Goal: Information Seeking & Learning: Learn about a topic

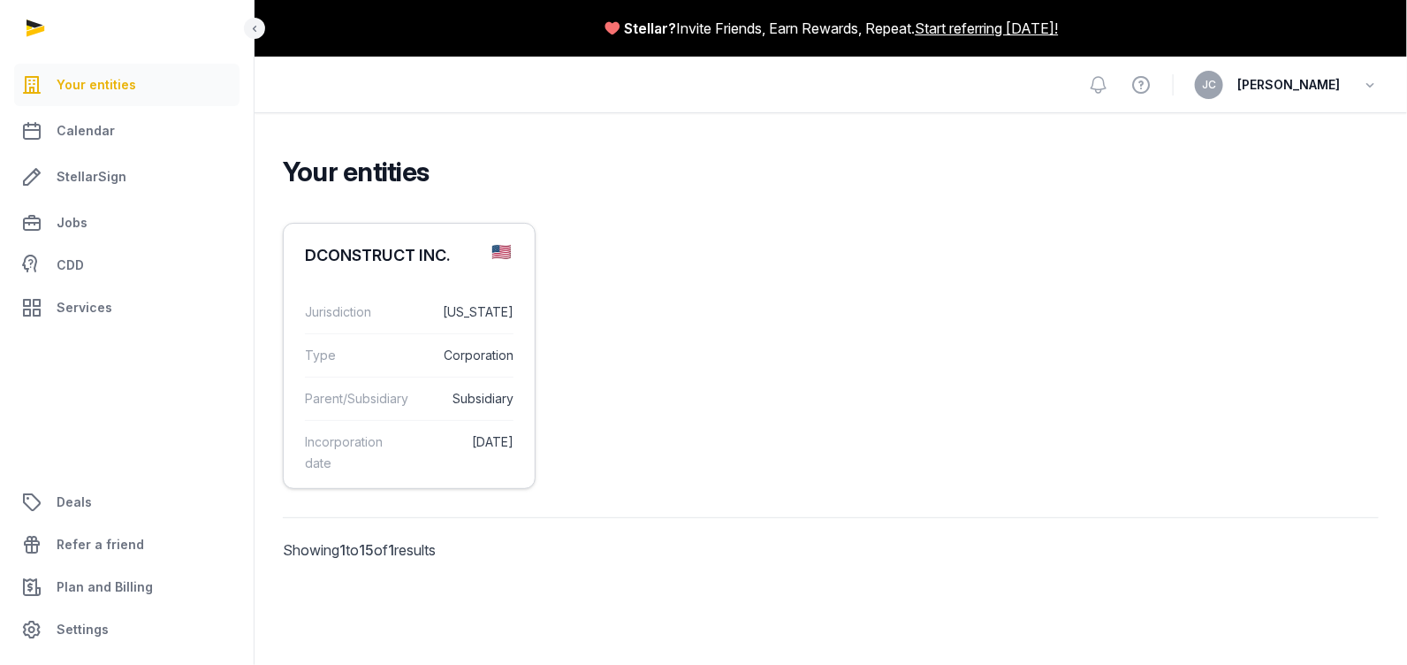
click at [439, 248] on div "DCONSTRUCT INC." at bounding box center [378, 255] width 146 height 21
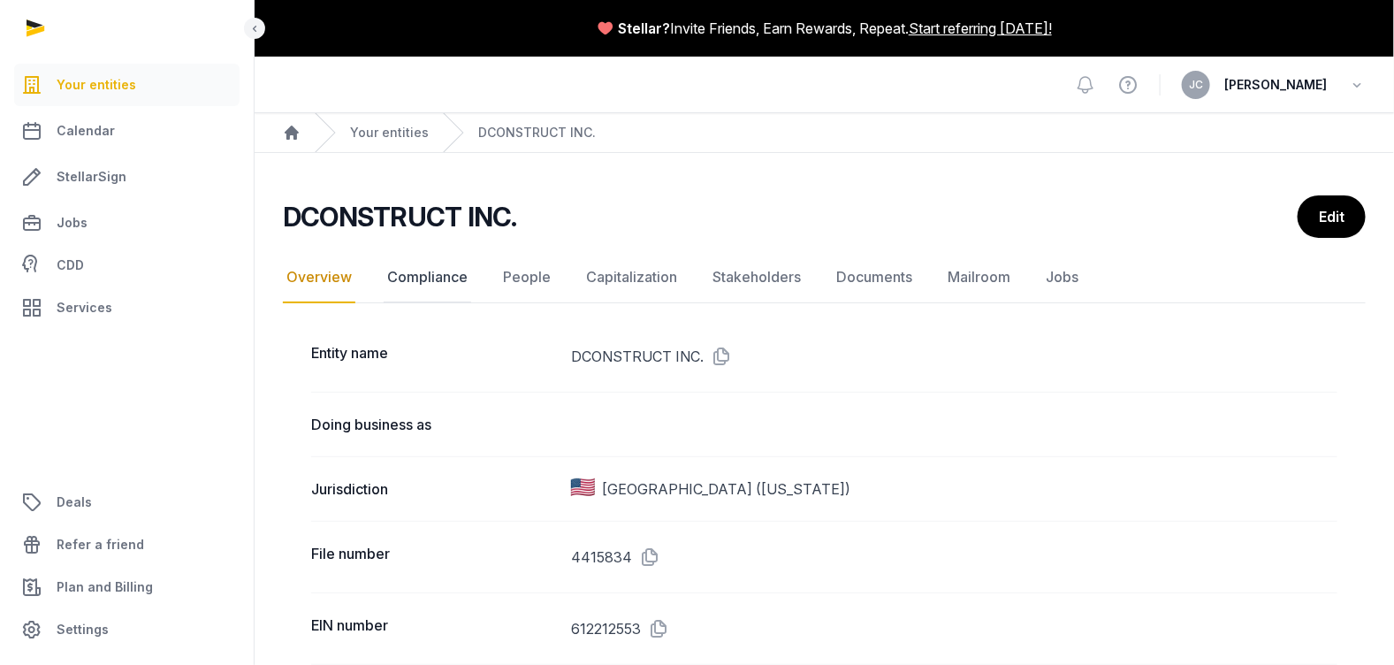
click at [429, 275] on link "Compliance" at bounding box center [428, 277] width 88 height 51
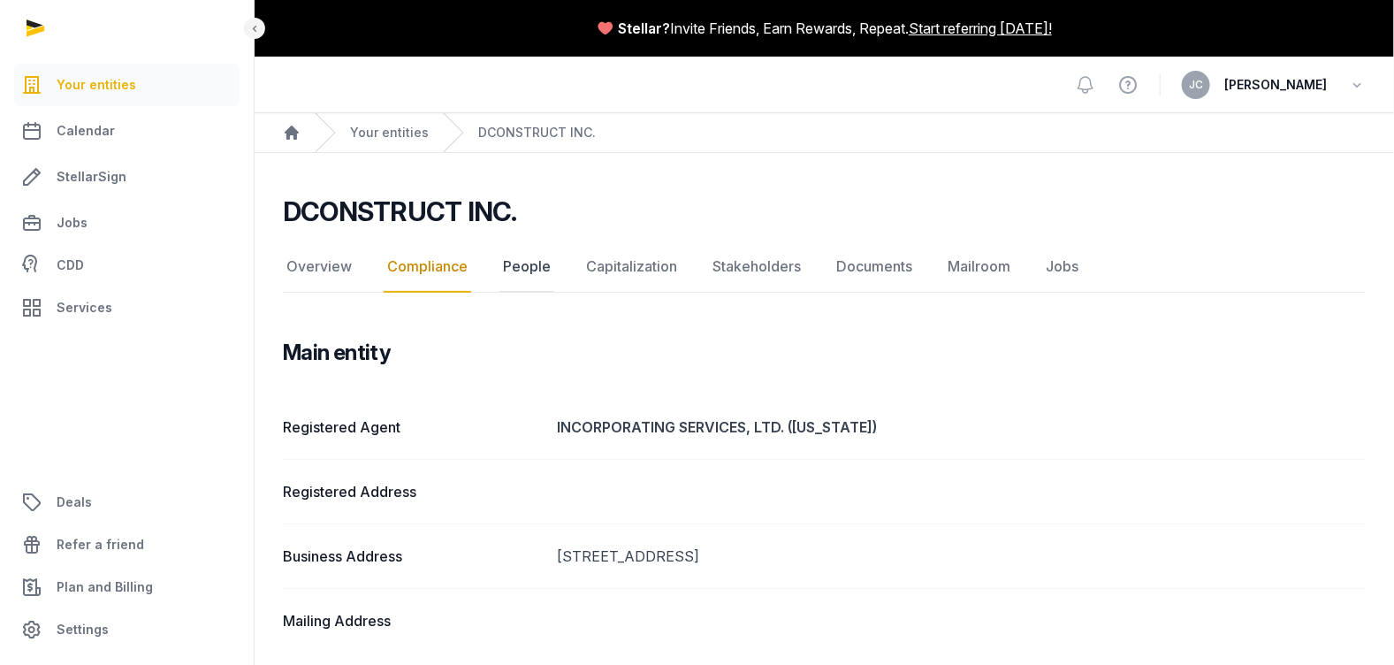
click at [544, 267] on link "People" at bounding box center [527, 266] width 55 height 51
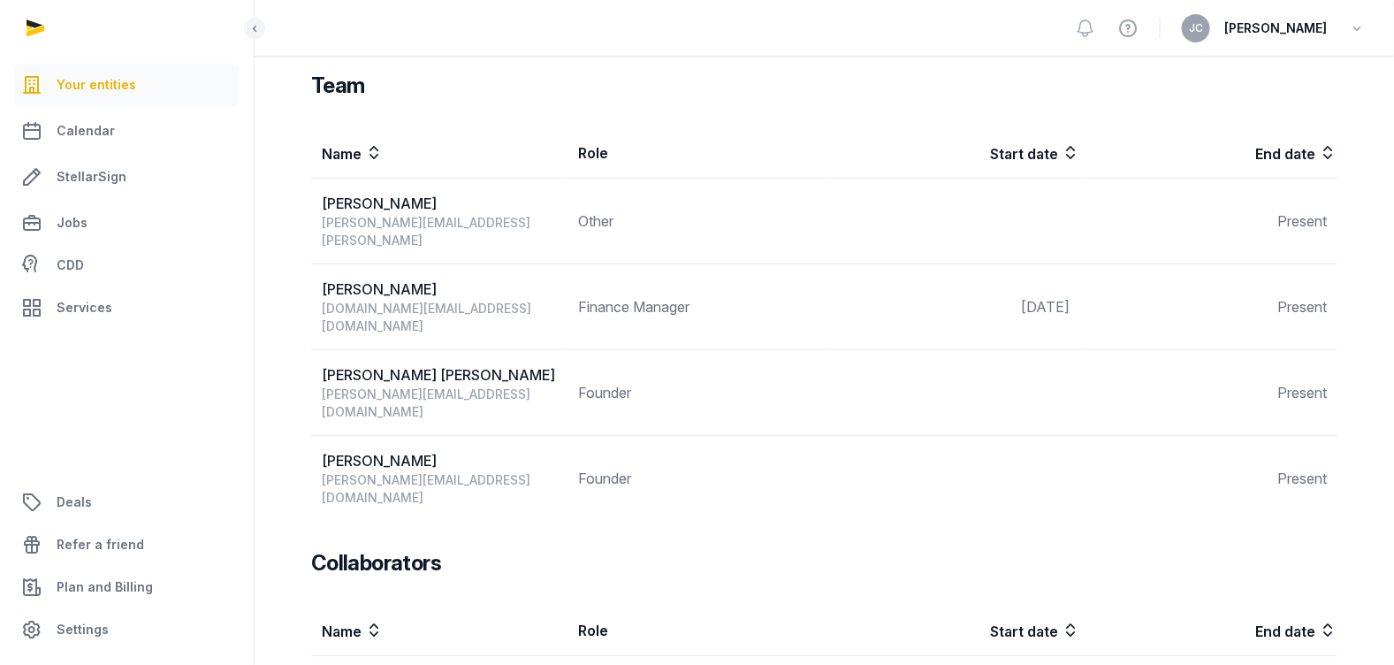
scroll to position [219, 0]
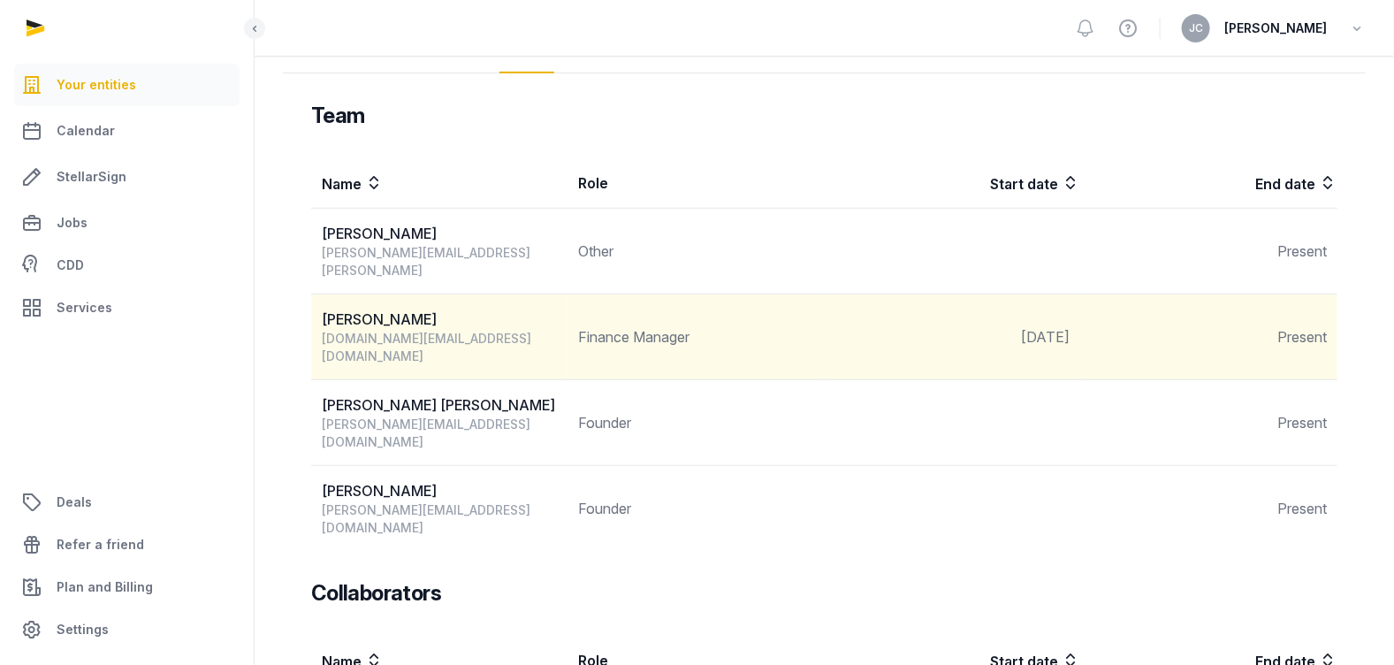
click at [376, 309] on div "[PERSON_NAME]" at bounding box center [444, 319] width 245 height 21
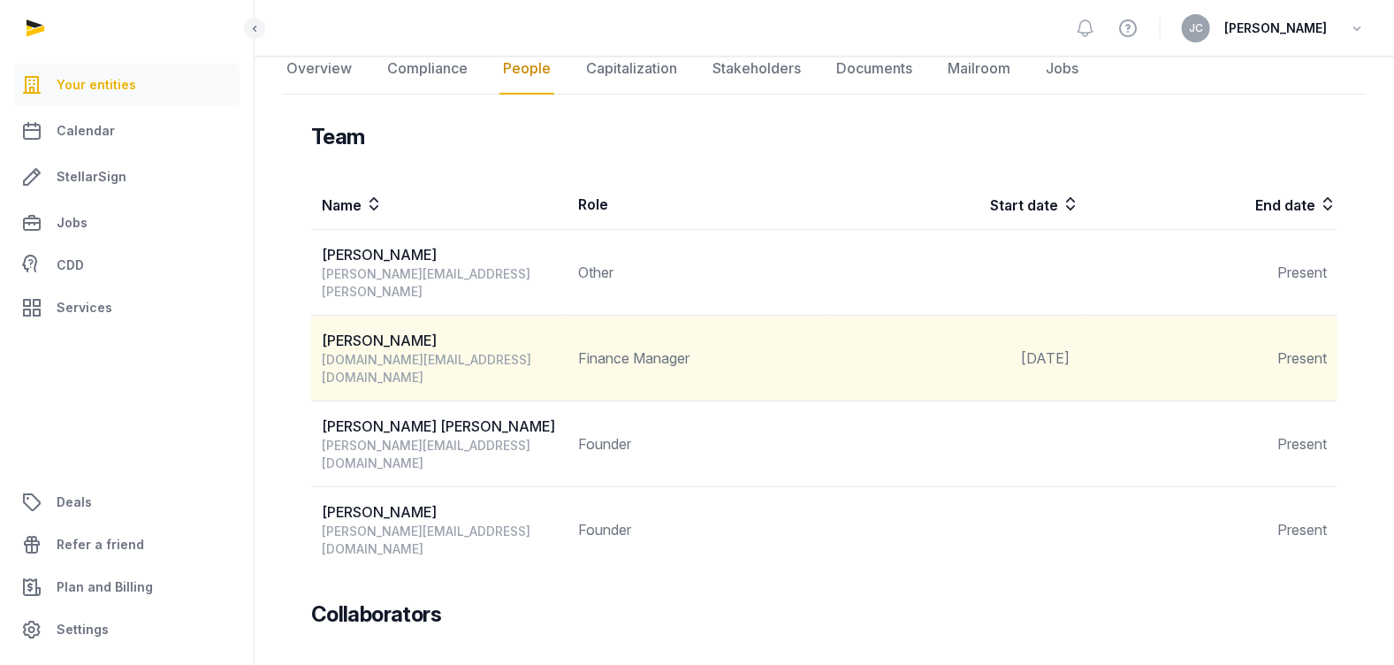
scroll to position [131, 0]
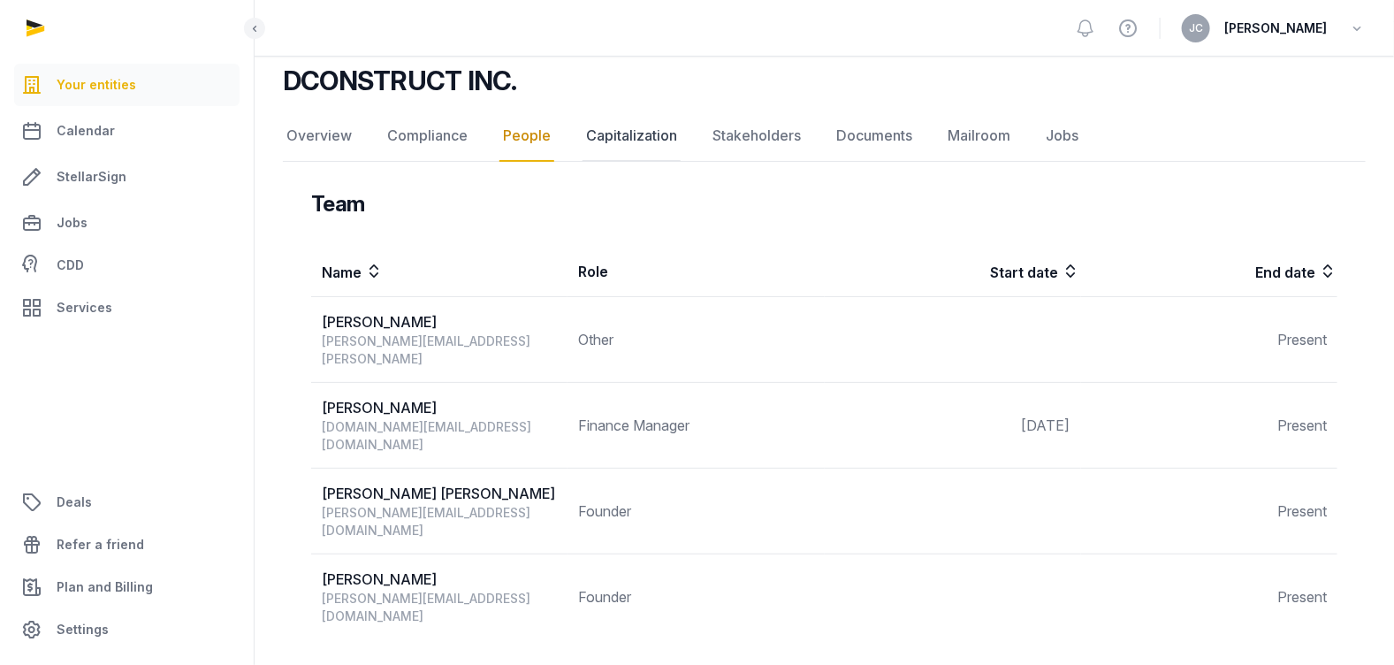
click at [637, 127] on link "Capitalization" at bounding box center [632, 136] width 98 height 51
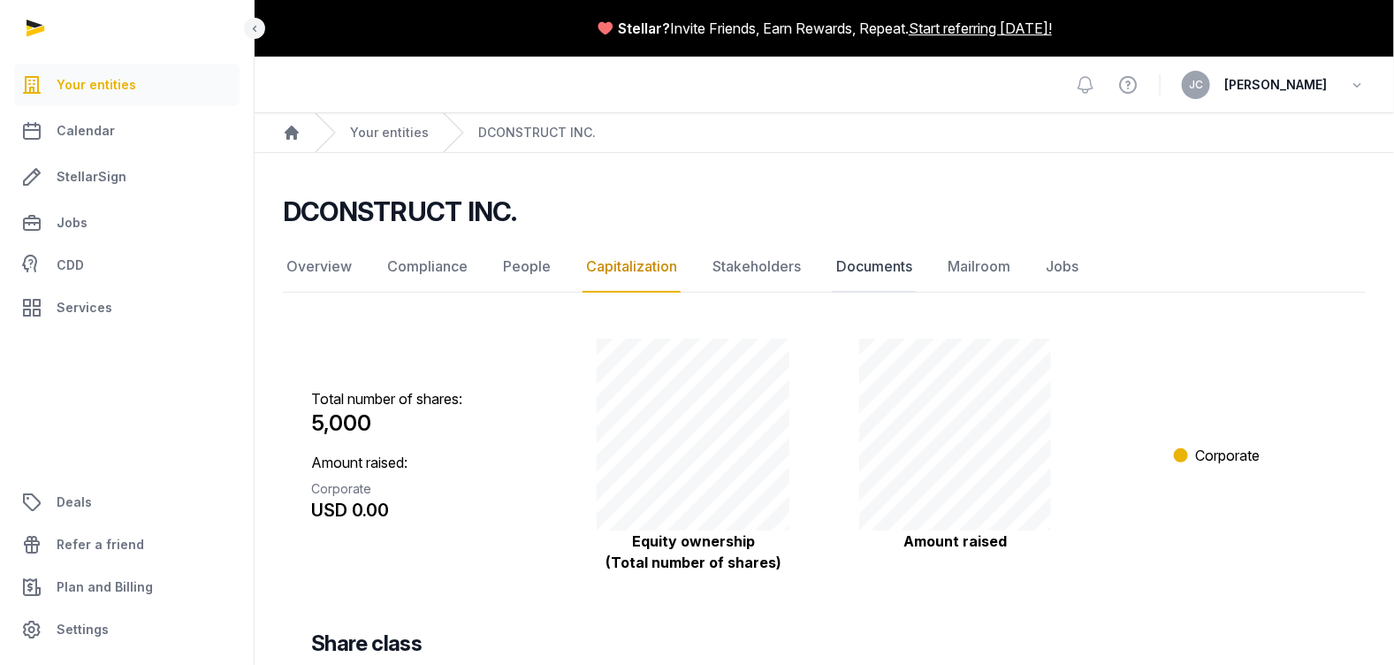
click at [850, 269] on link "Documents" at bounding box center [874, 266] width 83 height 51
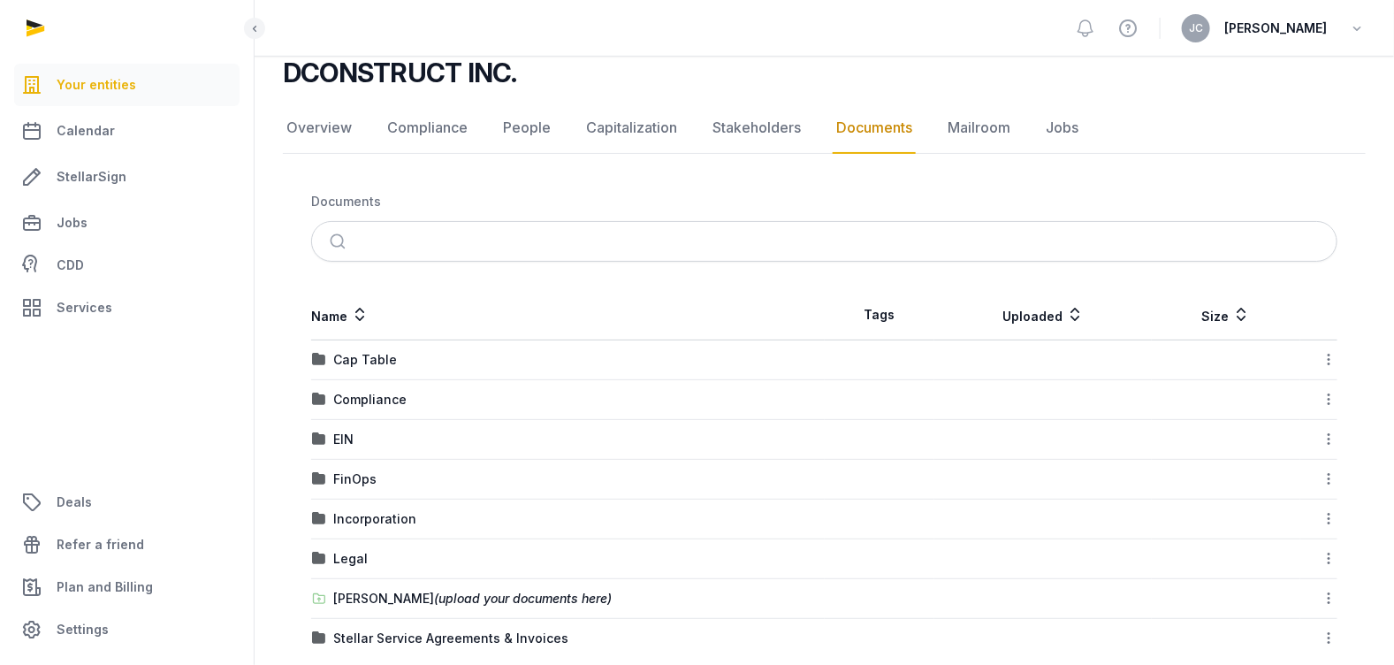
scroll to position [164, 0]
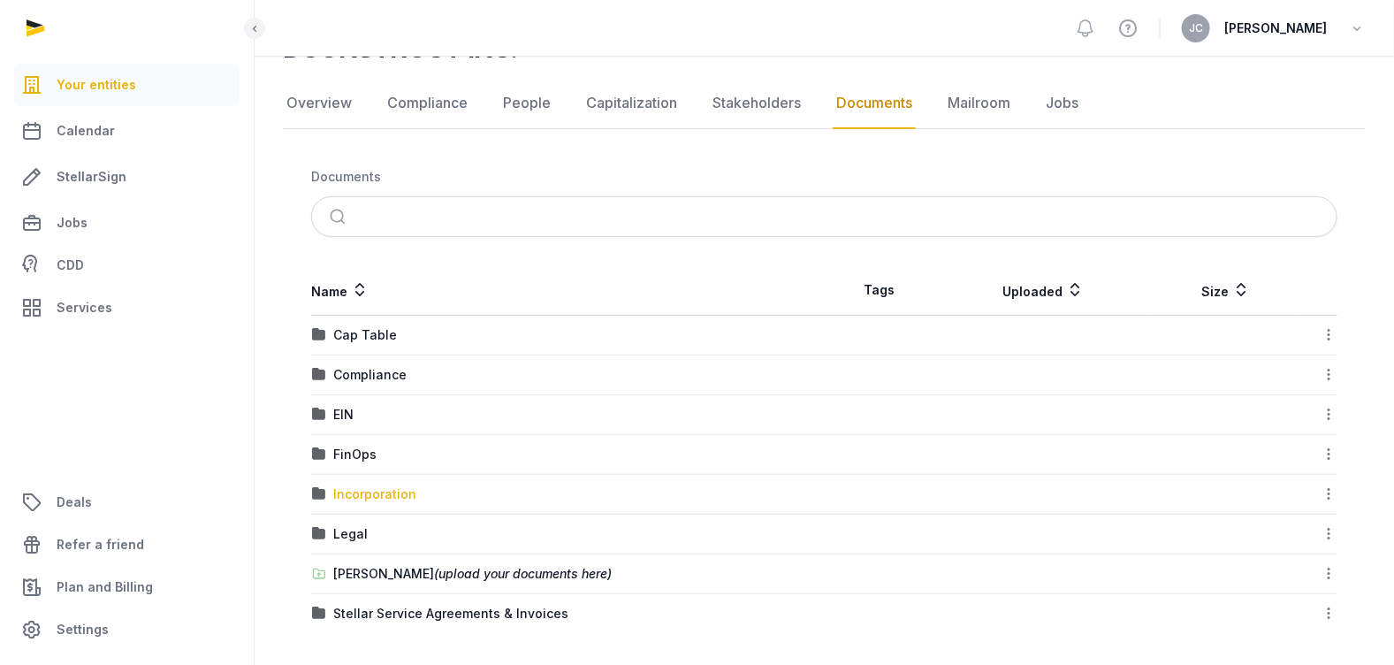
click at [362, 497] on div "Incorporation" at bounding box center [374, 494] width 83 height 18
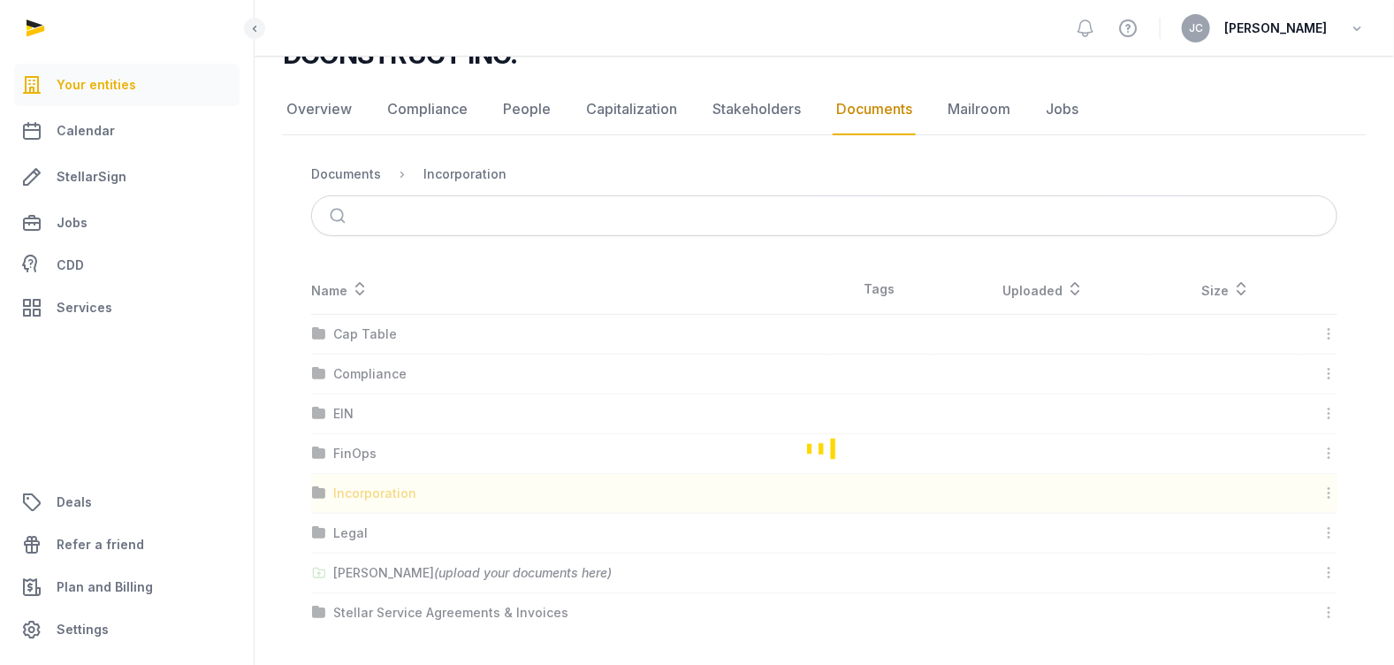
scroll to position [0, 0]
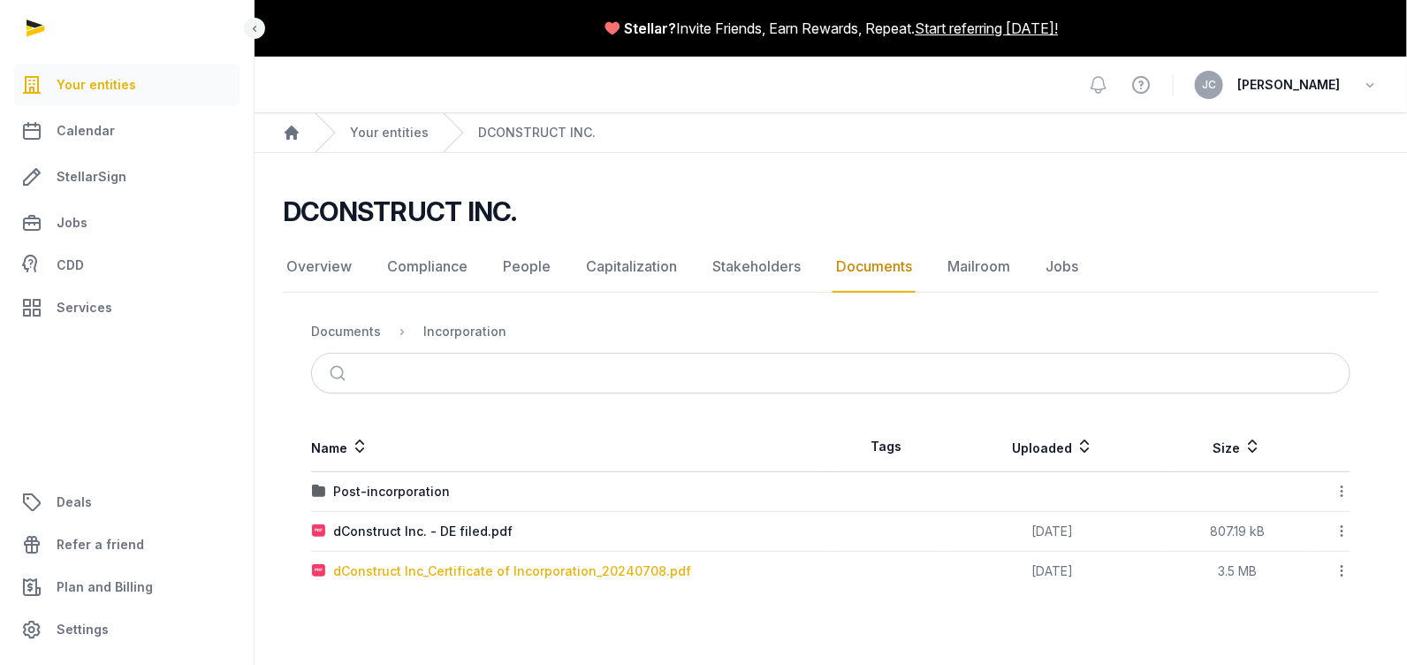
click at [412, 562] on div "dConstruct Inc_Certificate of Incorporation_20240708.pdf" at bounding box center [512, 571] width 358 height 18
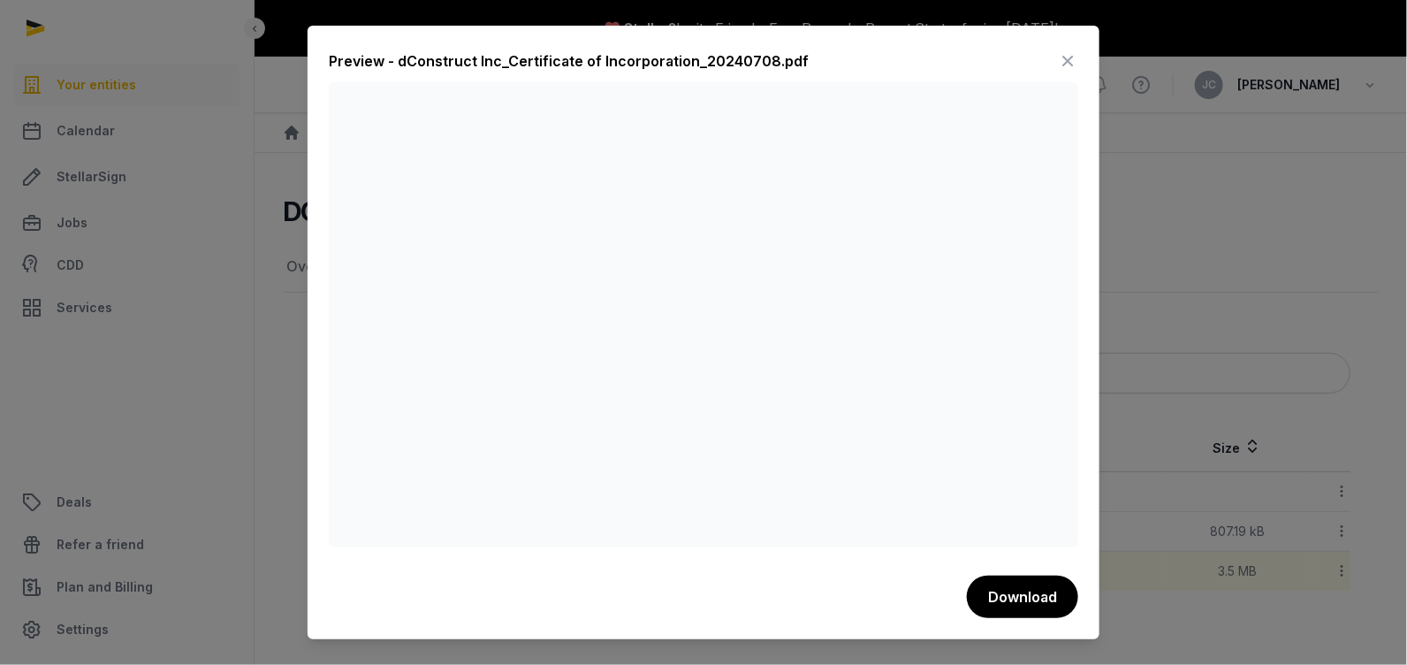
click at [1065, 50] on icon at bounding box center [1067, 61] width 21 height 28
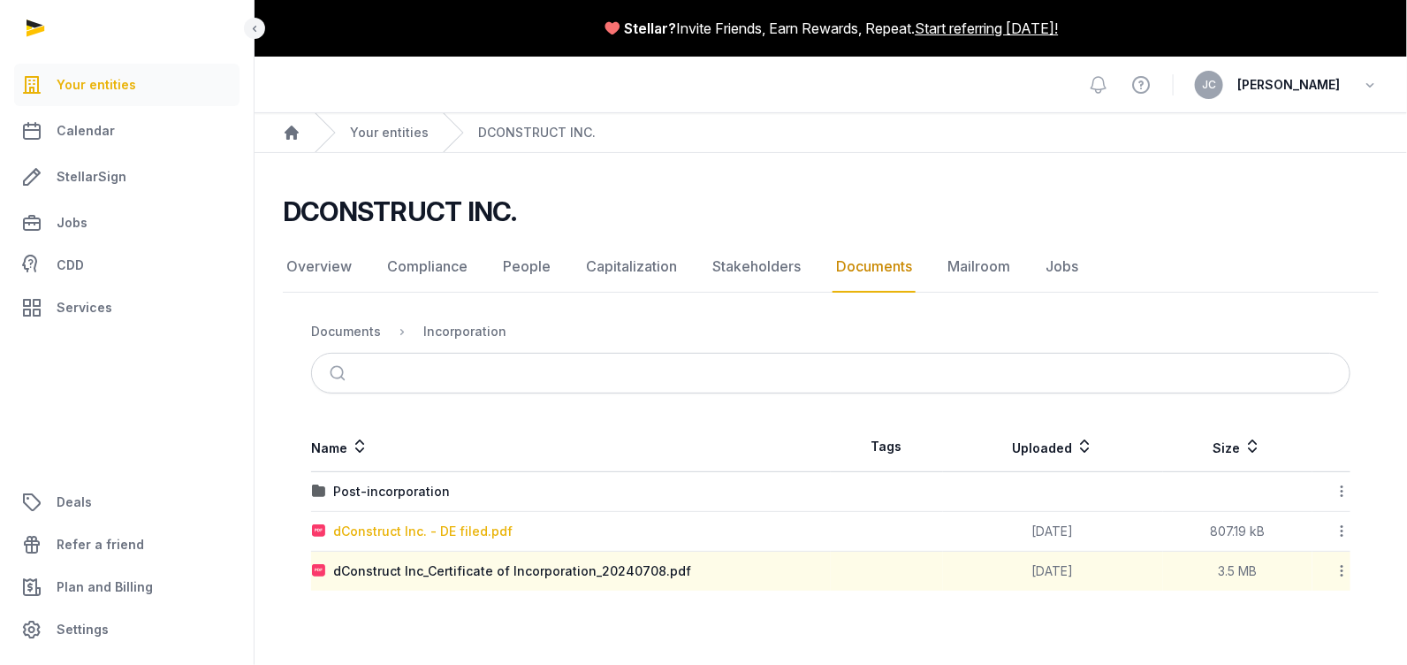
click at [458, 526] on div "dConstruct Inc. - DE filed.pdf" at bounding box center [422, 532] width 179 height 18
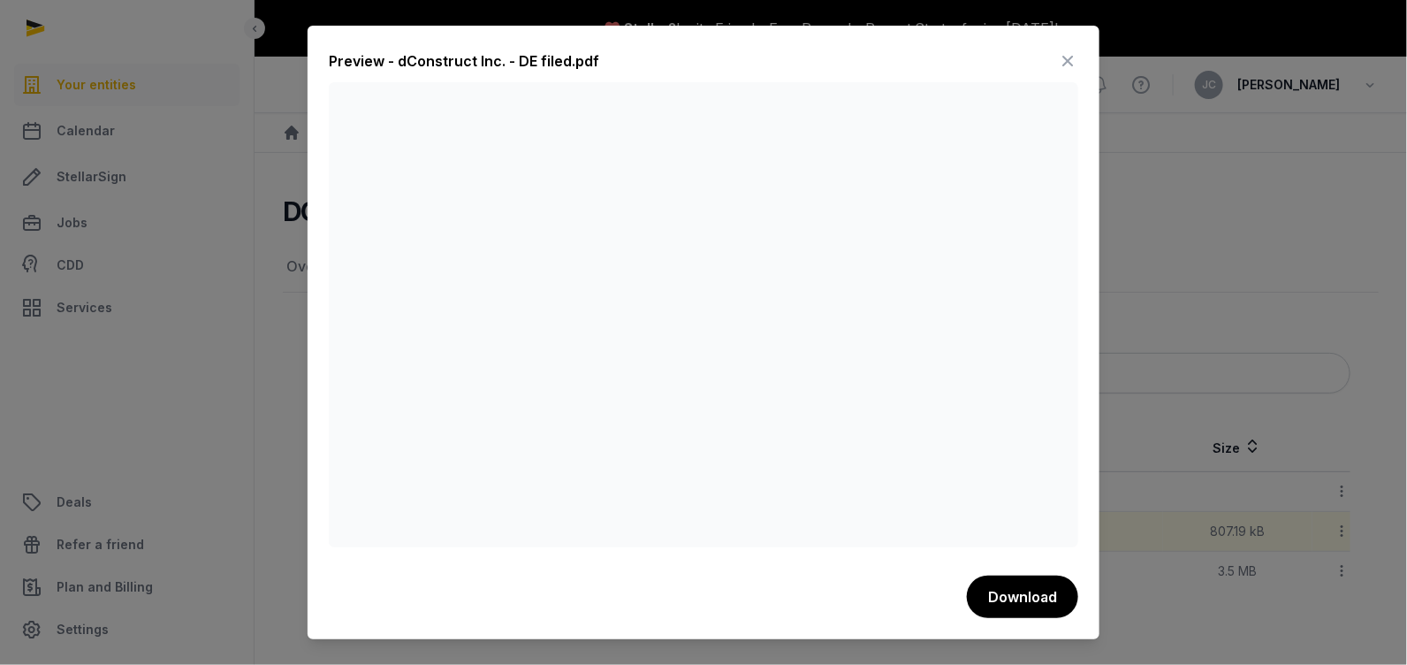
click at [1069, 52] on icon at bounding box center [1067, 61] width 21 height 28
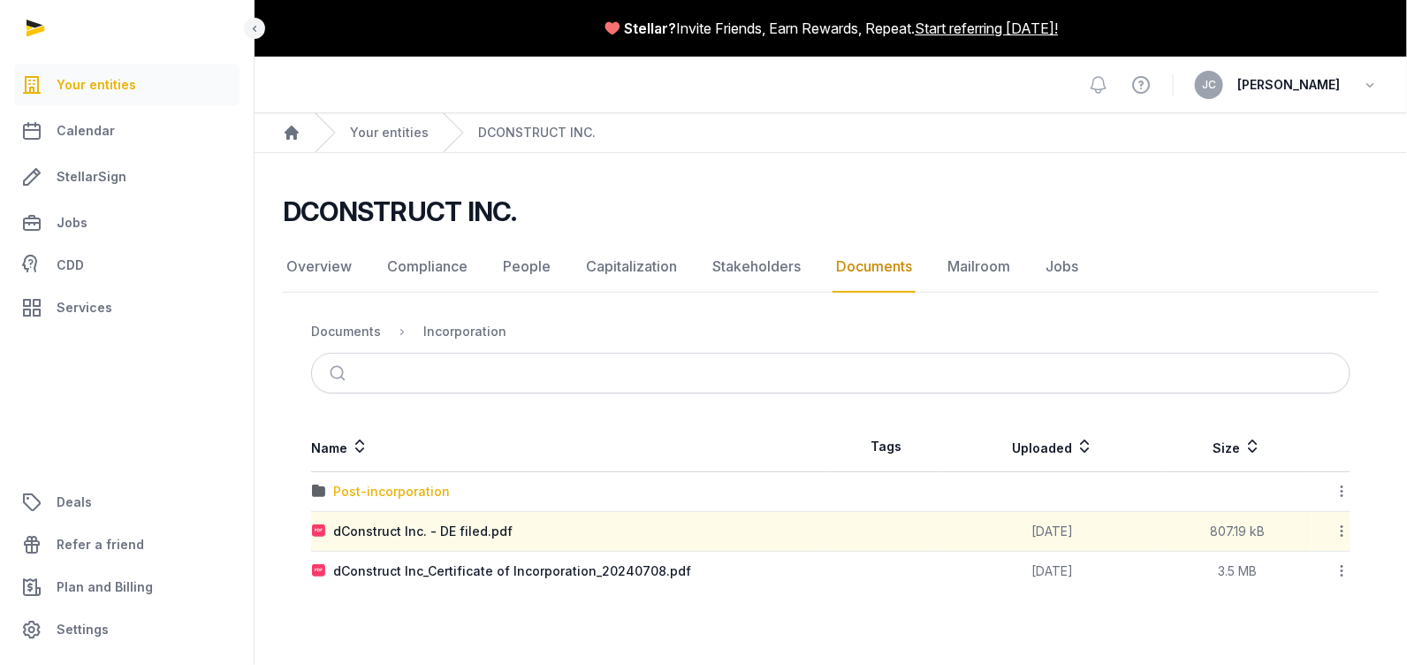
click at [364, 496] on div "Post-incorporation" at bounding box center [391, 492] width 117 height 18
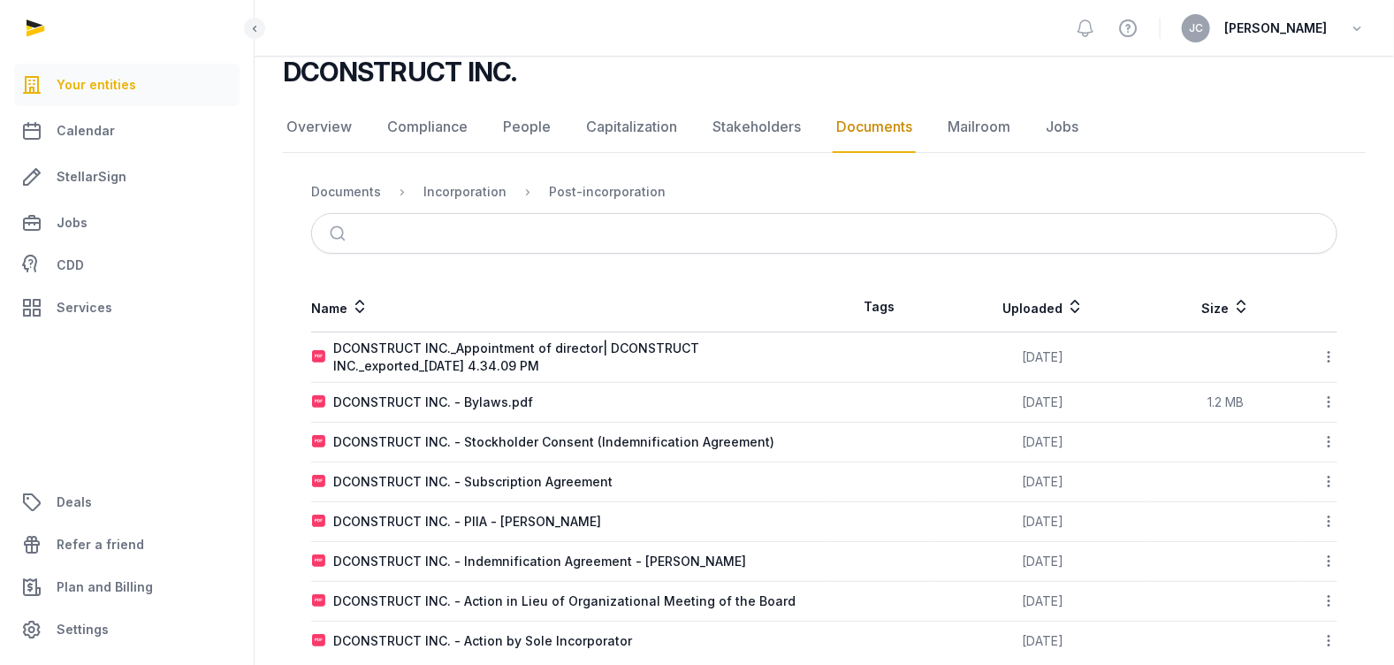
scroll to position [168, 0]
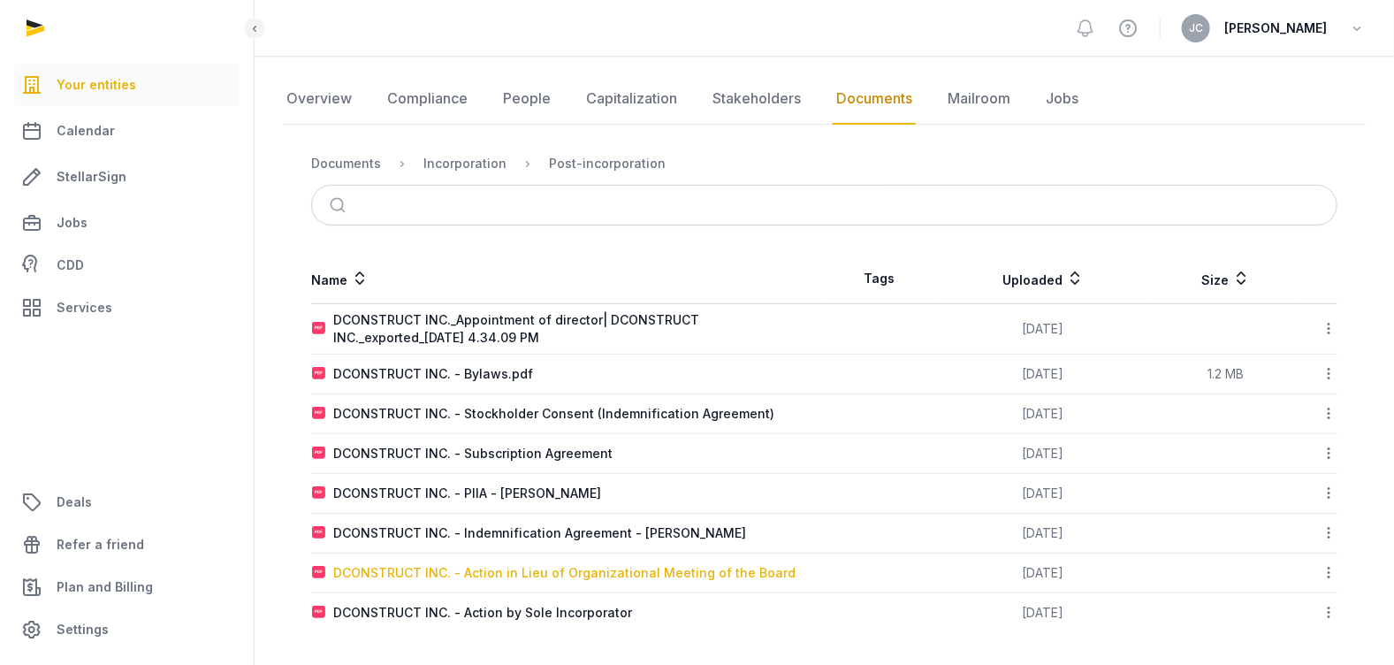
click at [536, 567] on div "DCONSTRUCT INC. - Action in Lieu of Organizational Meeting of the Board" at bounding box center [564, 573] width 462 height 18
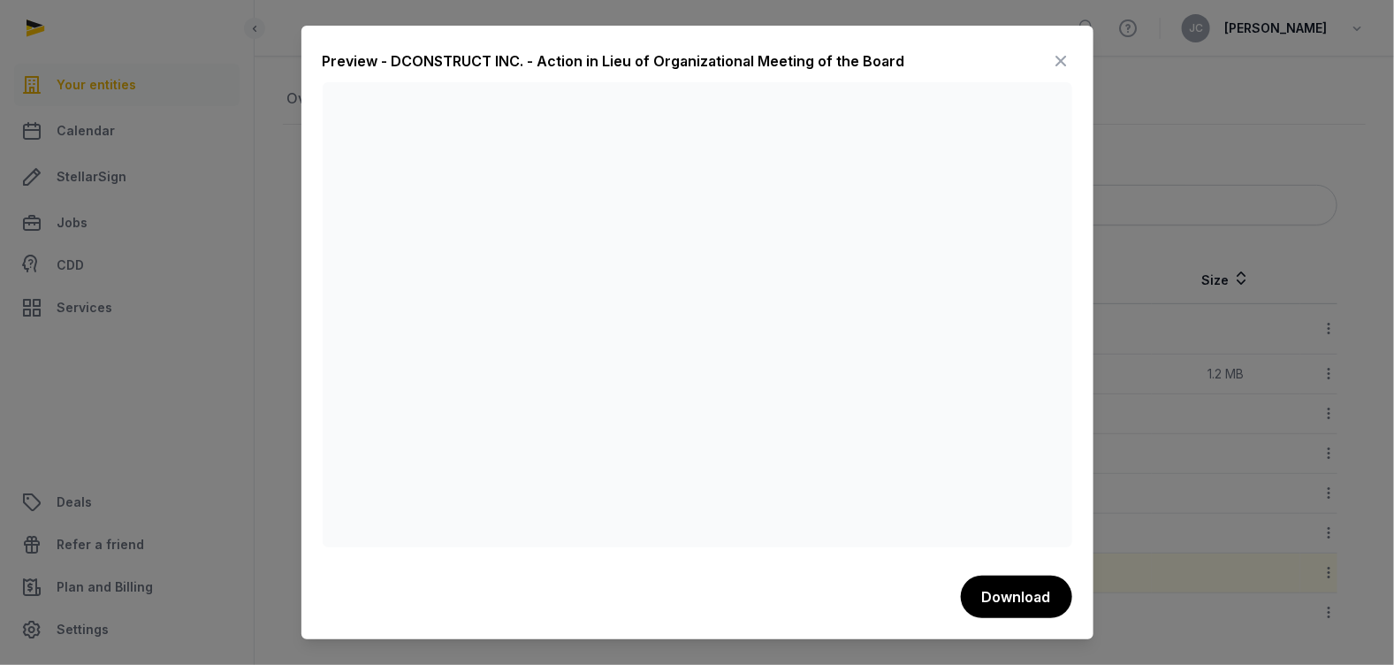
click at [1059, 54] on icon at bounding box center [1061, 61] width 21 height 28
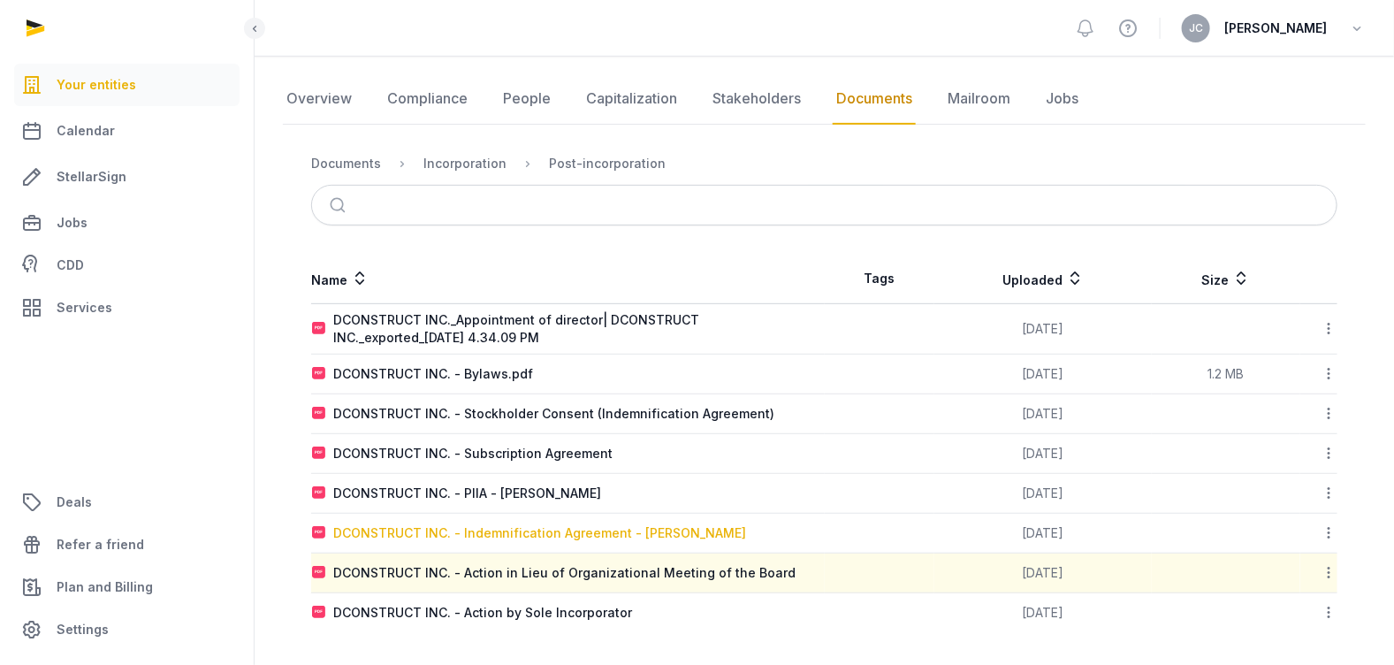
click at [595, 535] on div "DCONSTRUCT INC. - Indemnification Agreement - [PERSON_NAME]" at bounding box center [539, 533] width 413 height 18
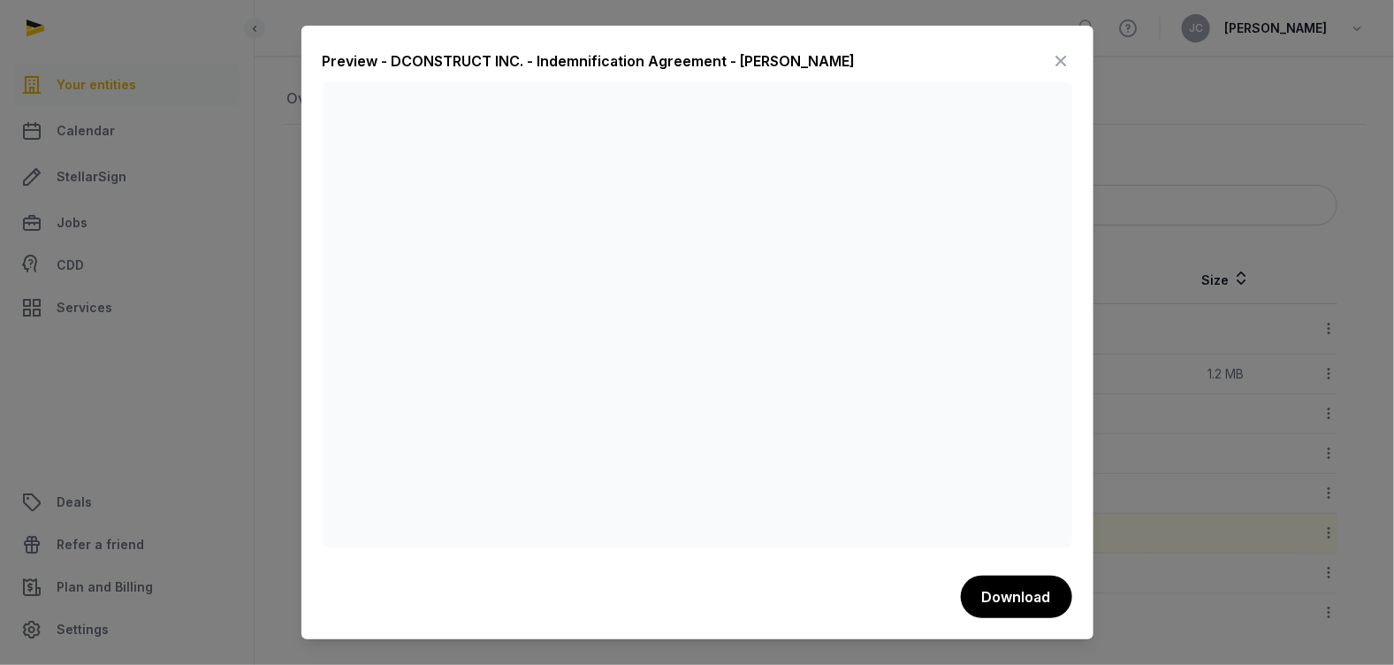
click at [1068, 53] on icon at bounding box center [1061, 61] width 21 height 28
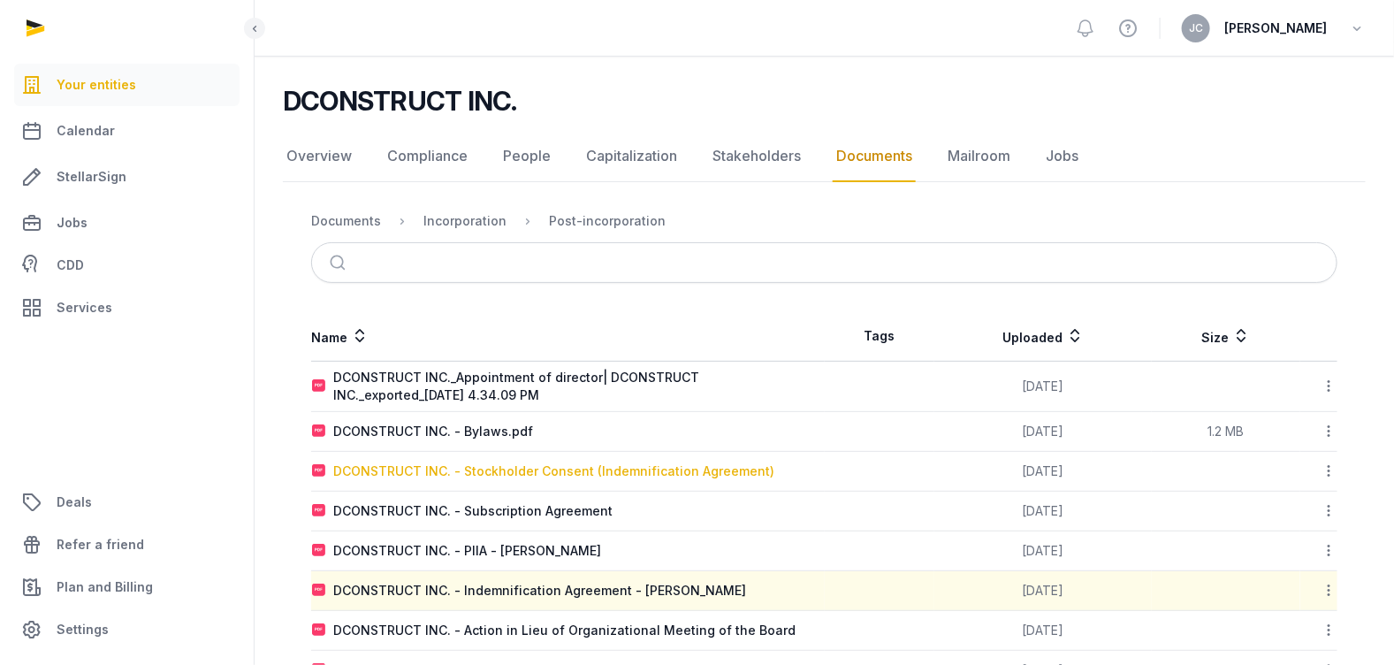
scroll to position [80, 0]
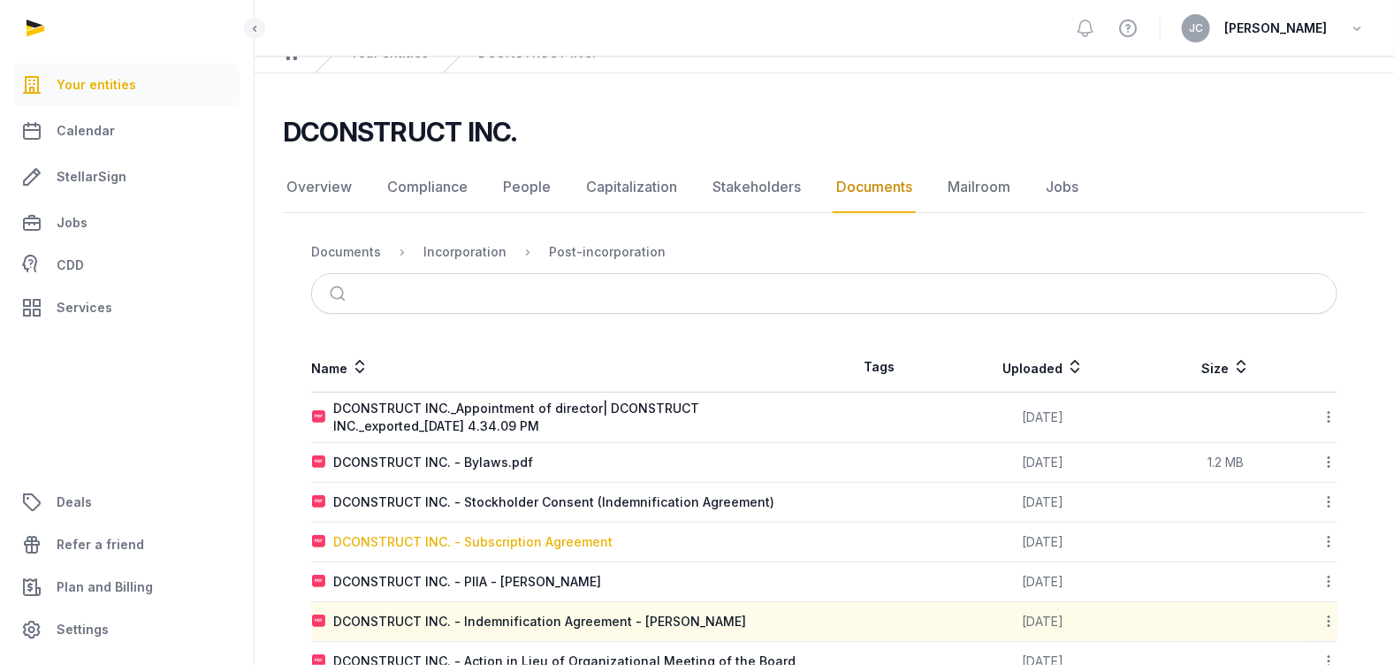
click at [487, 545] on div "DCONSTRUCT INC. - Subscription Agreement" at bounding box center [472, 542] width 279 height 18
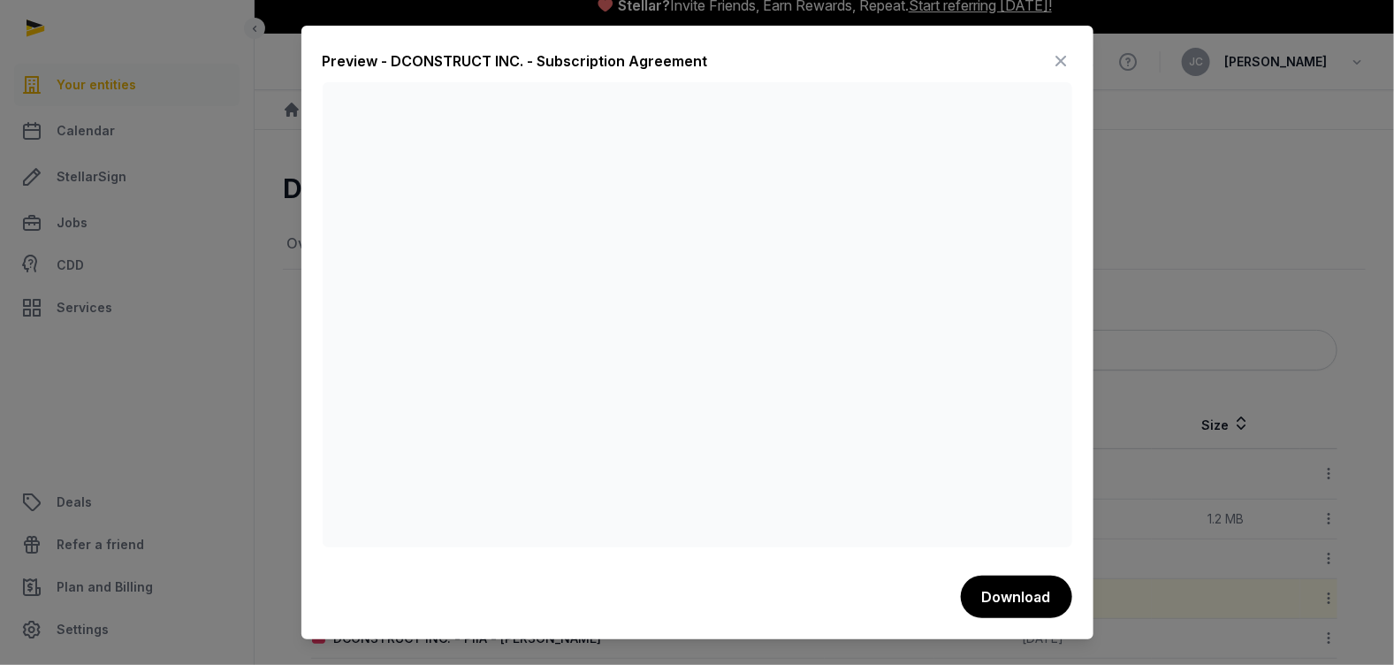
scroll to position [0, 0]
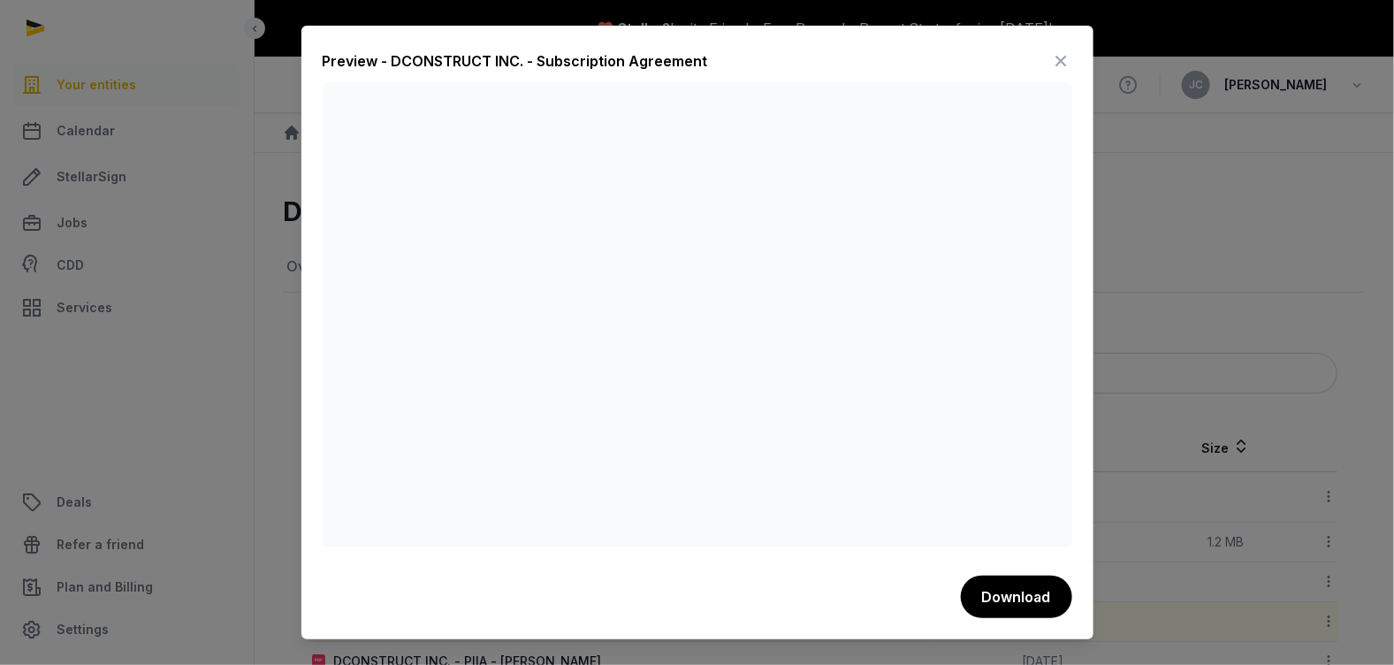
click at [1054, 50] on icon at bounding box center [1061, 61] width 21 height 28
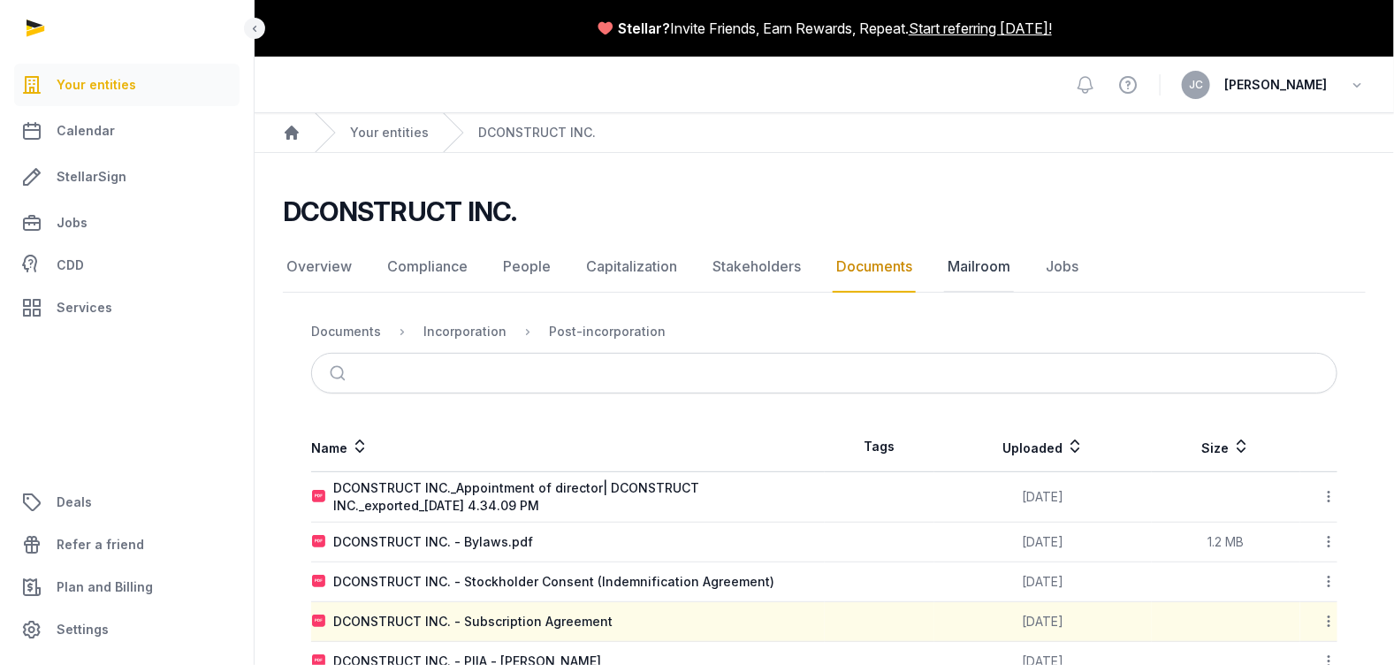
click at [947, 278] on link "Mailroom" at bounding box center [979, 266] width 70 height 51
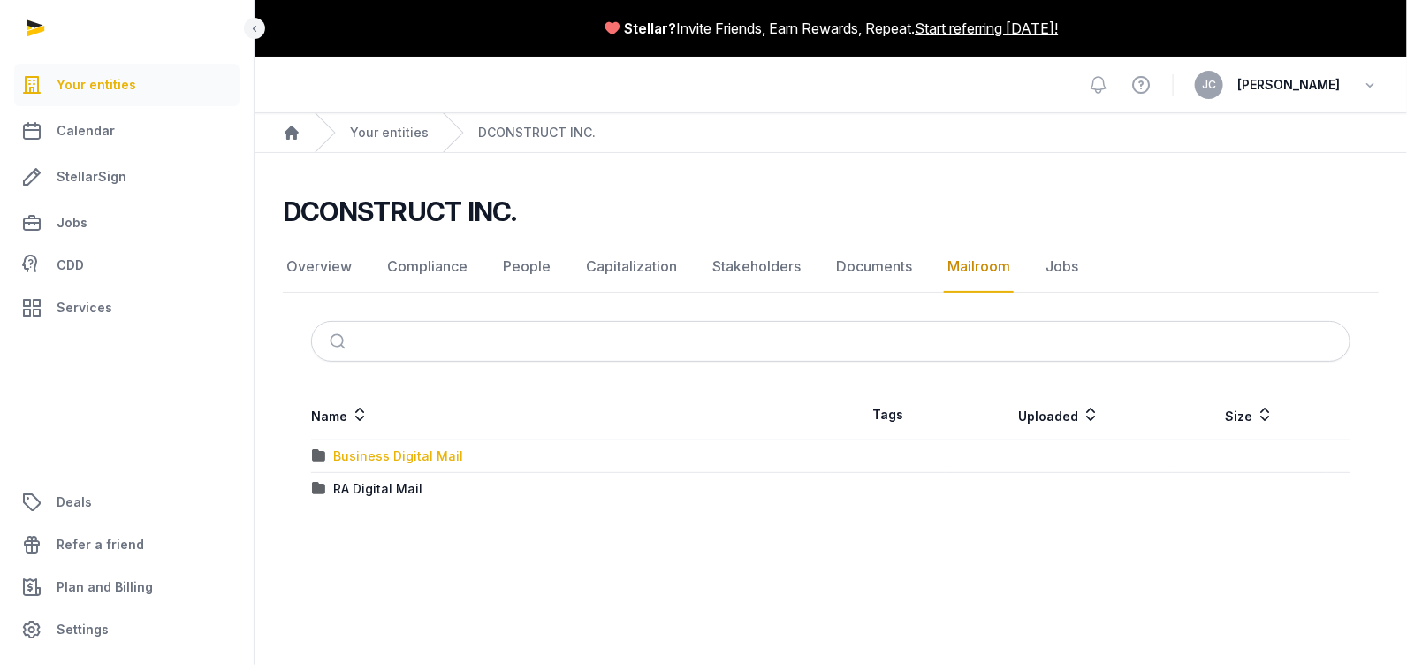
click at [374, 452] on div "Business Digital Mail" at bounding box center [398, 456] width 130 height 18
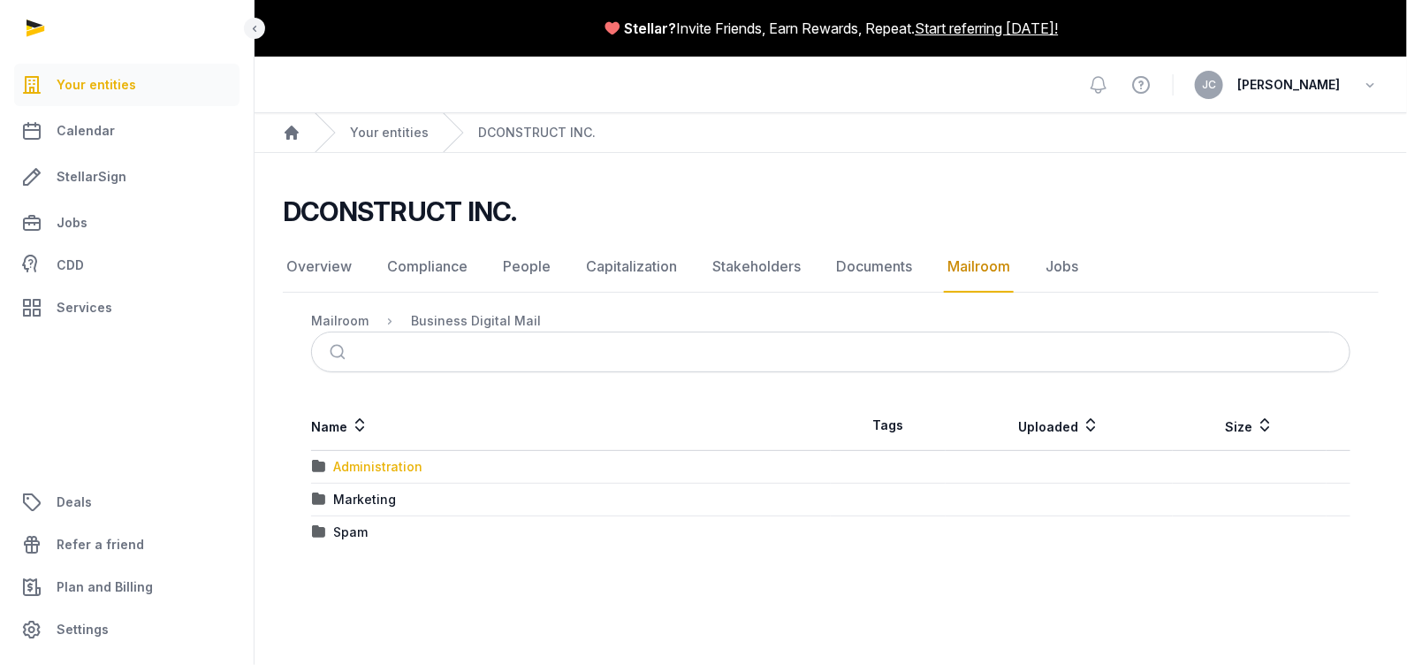
click at [388, 465] on div "Administration" at bounding box center [377, 467] width 89 height 18
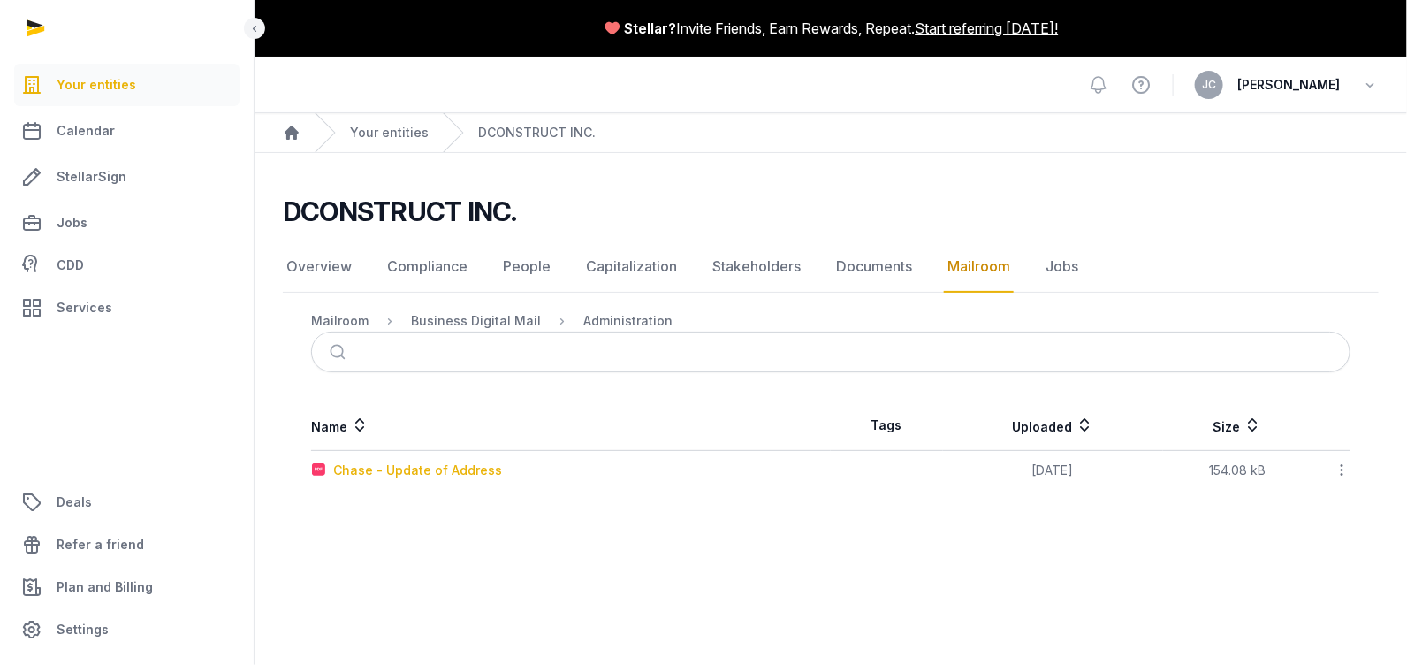
click at [388, 465] on div "Chase - Update of Address" at bounding box center [417, 470] width 169 height 18
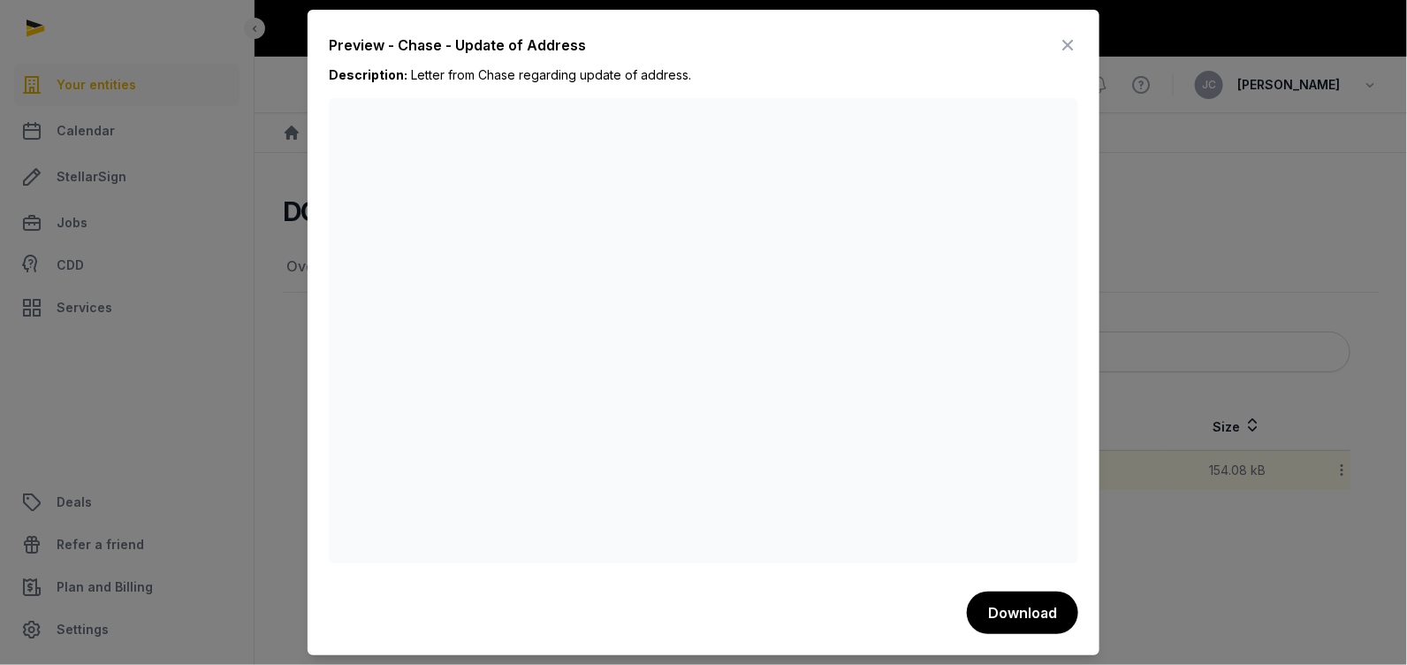
click at [1055, 42] on div "Preview - Chase - Update of Address" at bounding box center [704, 48] width 750 height 35
click at [1056, 43] on div "Preview - Chase - Update of Address" at bounding box center [704, 48] width 750 height 35
click at [1057, 43] on icon at bounding box center [1067, 45] width 21 height 28
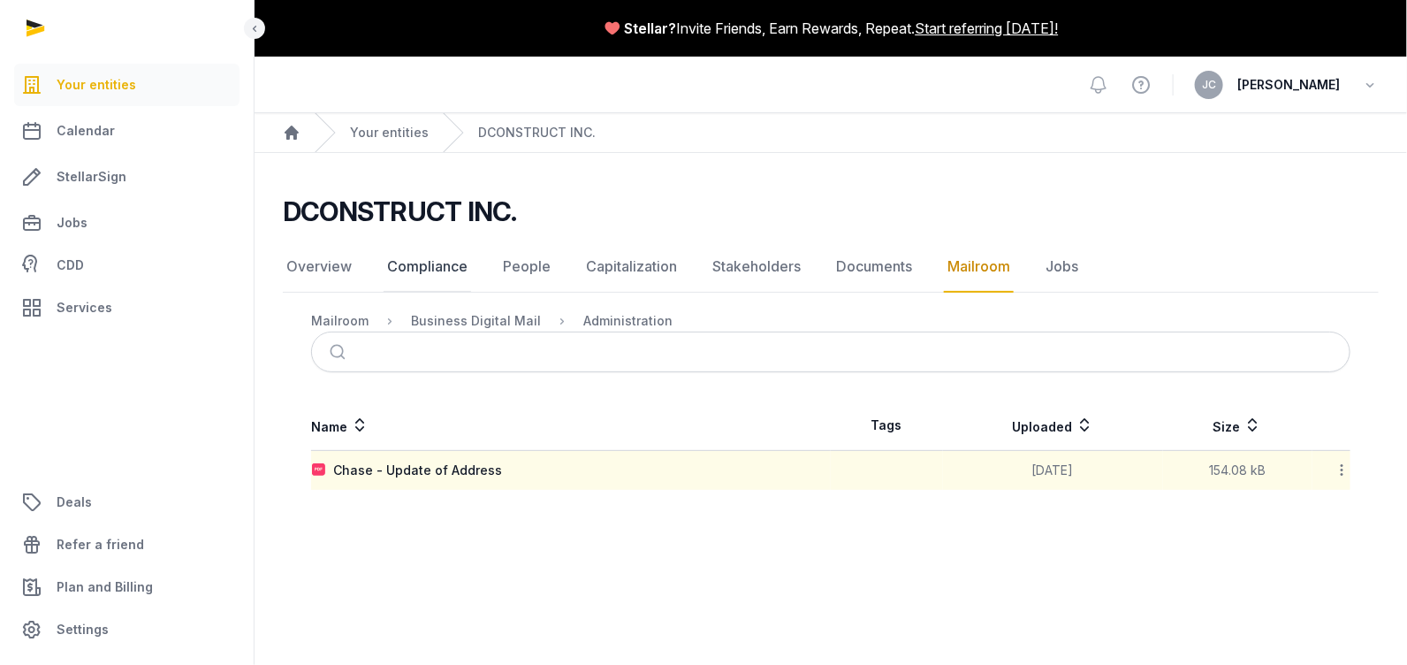
click at [451, 264] on link "Compliance" at bounding box center [428, 266] width 88 height 51
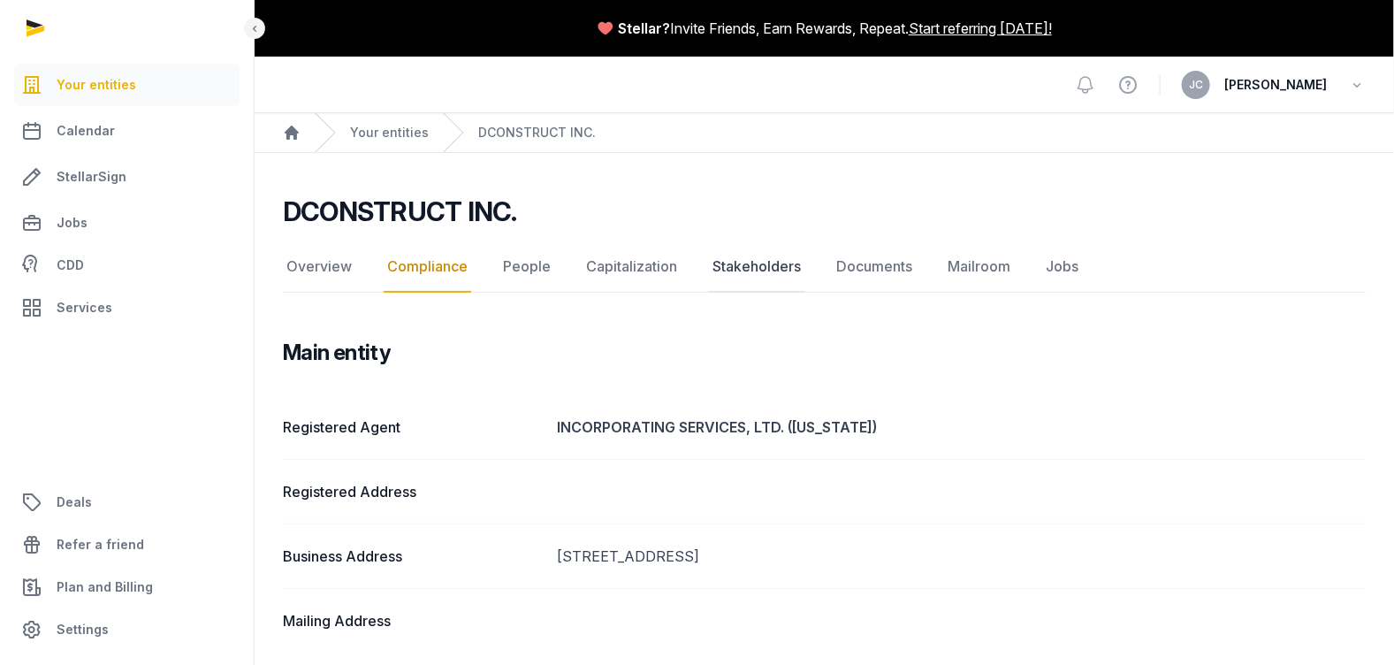
click at [757, 267] on link "Stakeholders" at bounding box center [756, 266] width 95 height 51
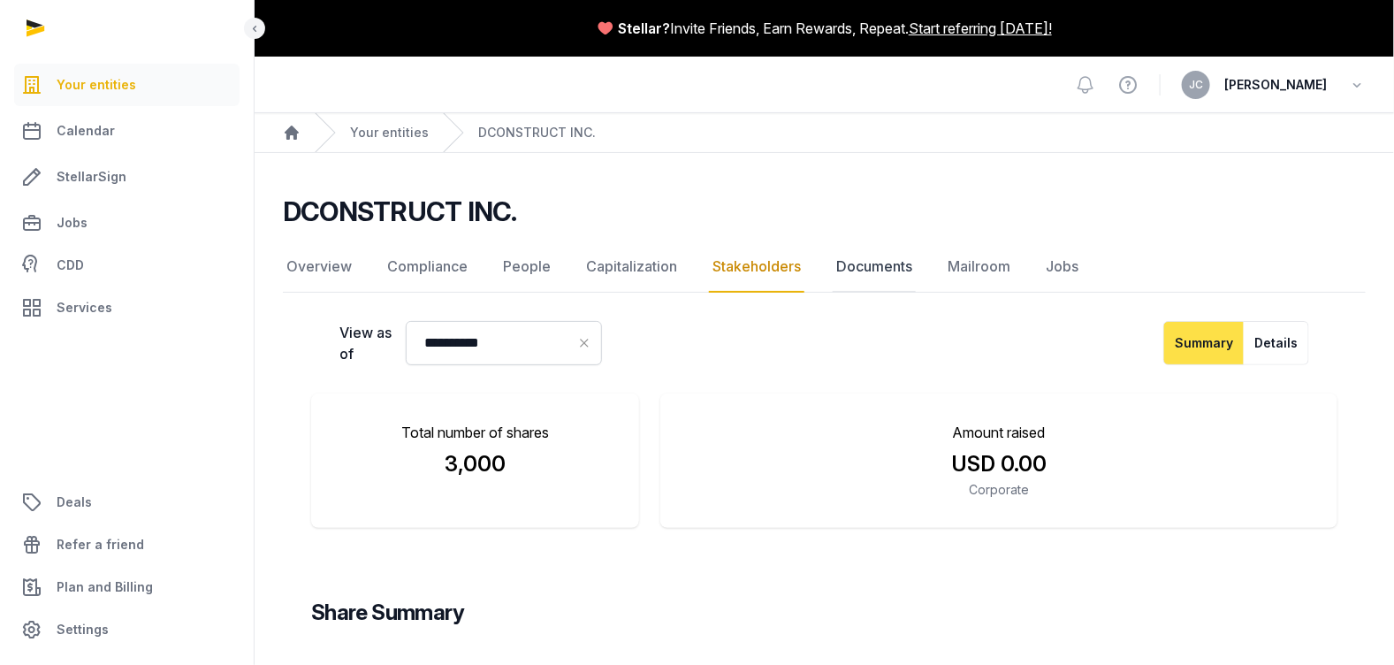
click at [856, 273] on link "Documents" at bounding box center [874, 266] width 83 height 51
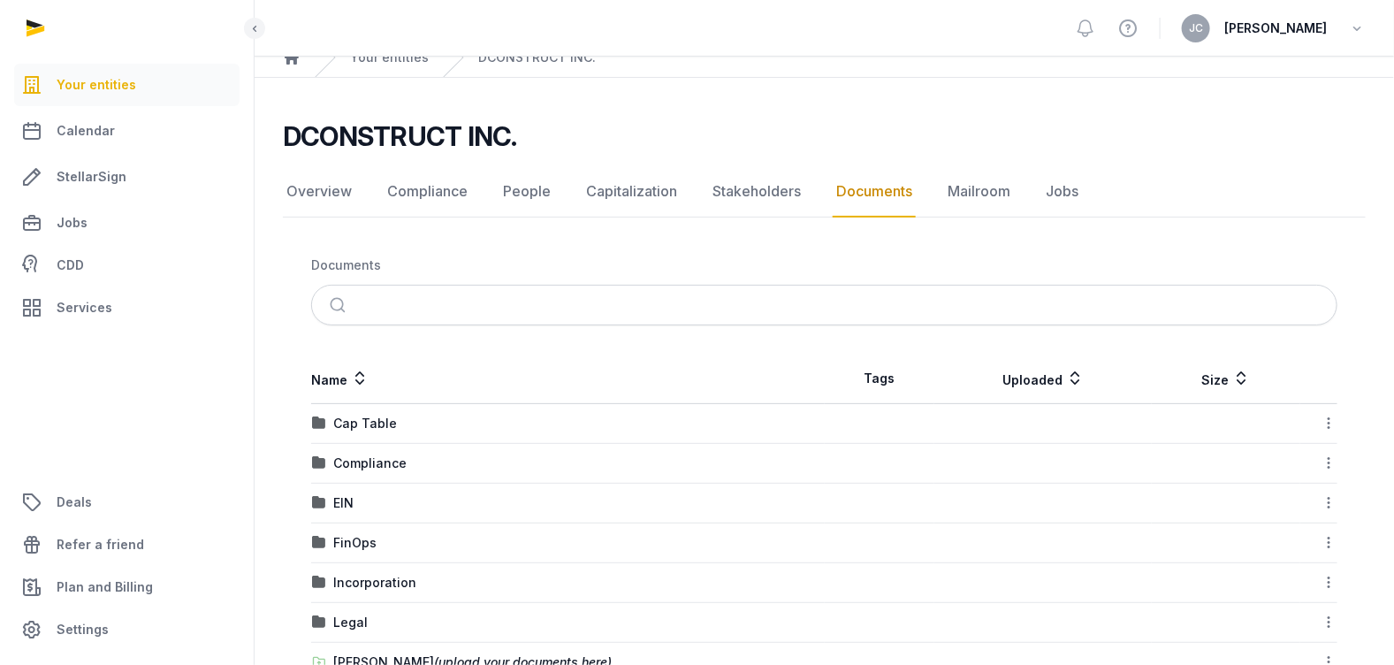
scroll to position [164, 0]
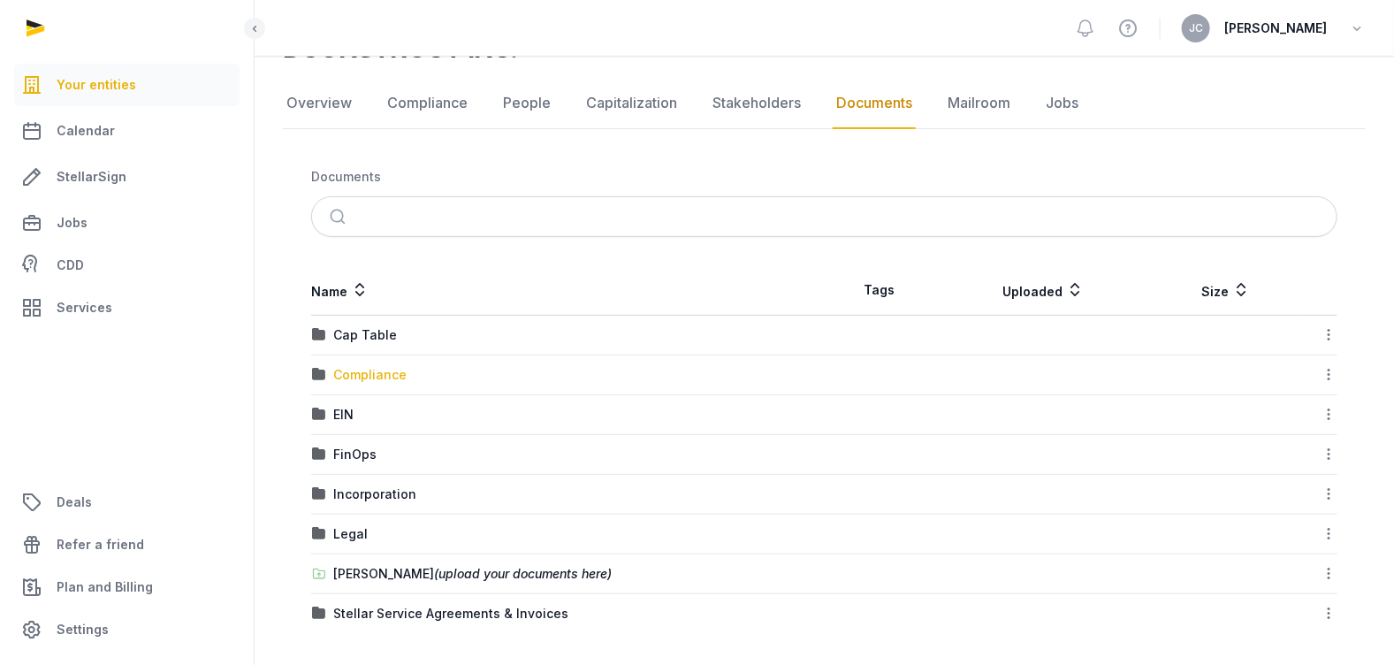
click at [364, 366] on div "Compliance" at bounding box center [369, 375] width 73 height 18
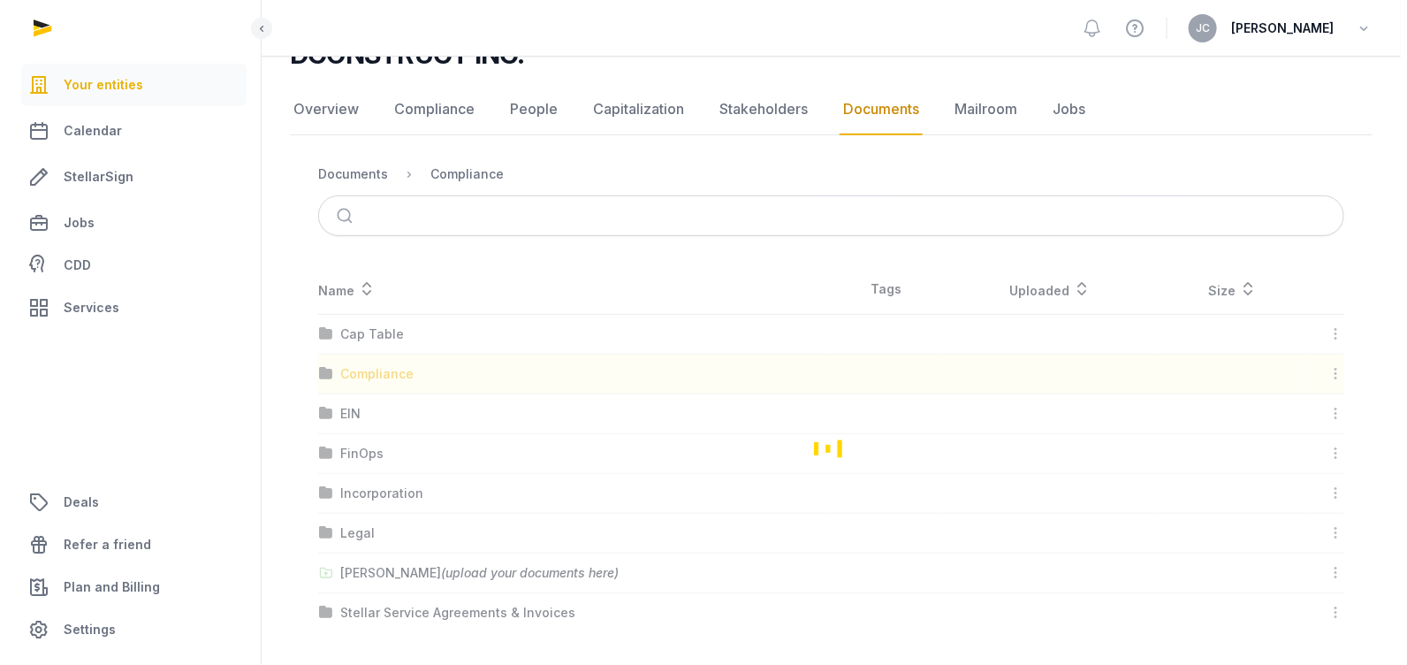
scroll to position [0, 0]
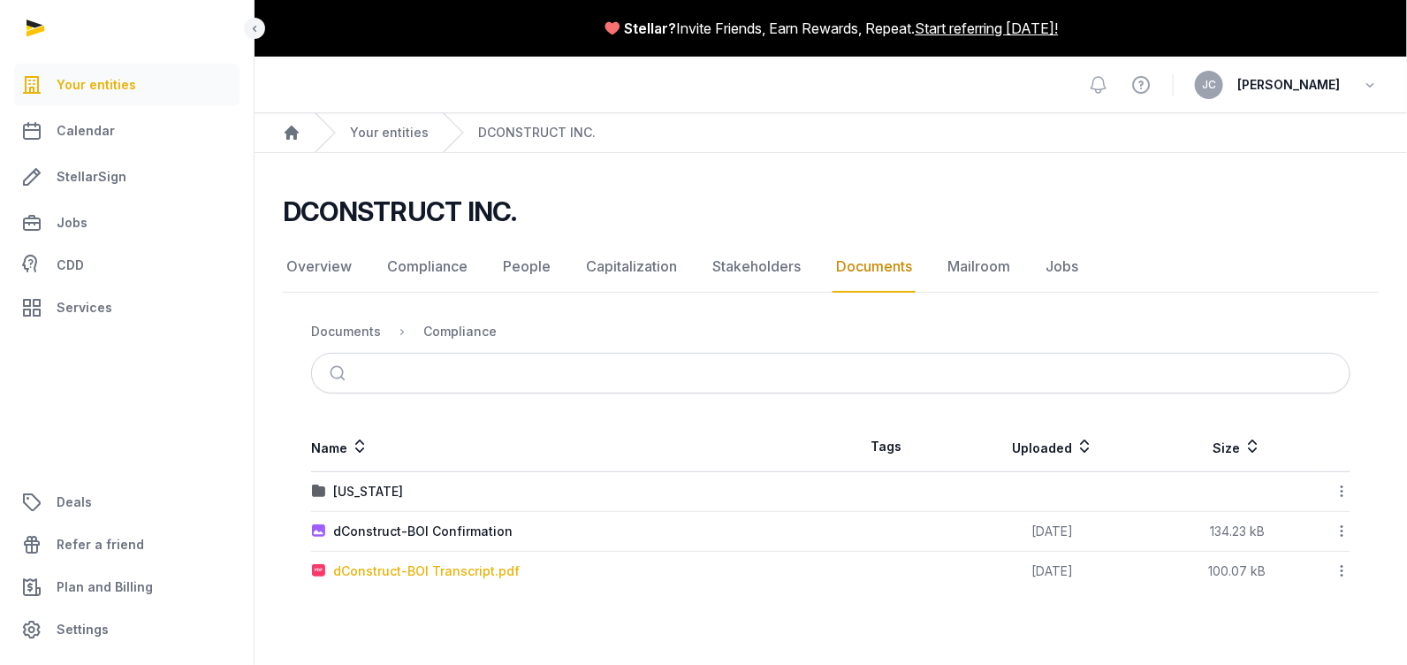
click at [412, 570] on div "dConstruct-BOI Transcript.pdf" at bounding box center [426, 571] width 187 height 18
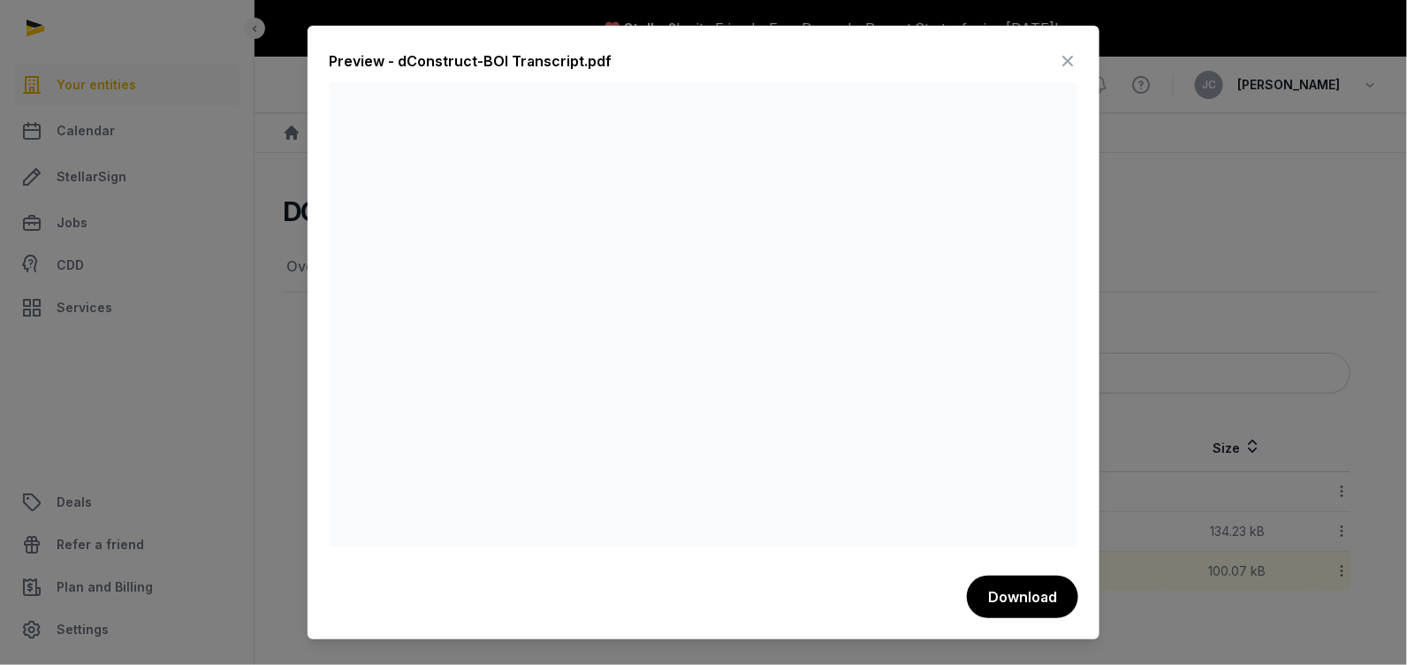
click at [1065, 50] on icon at bounding box center [1067, 61] width 21 height 28
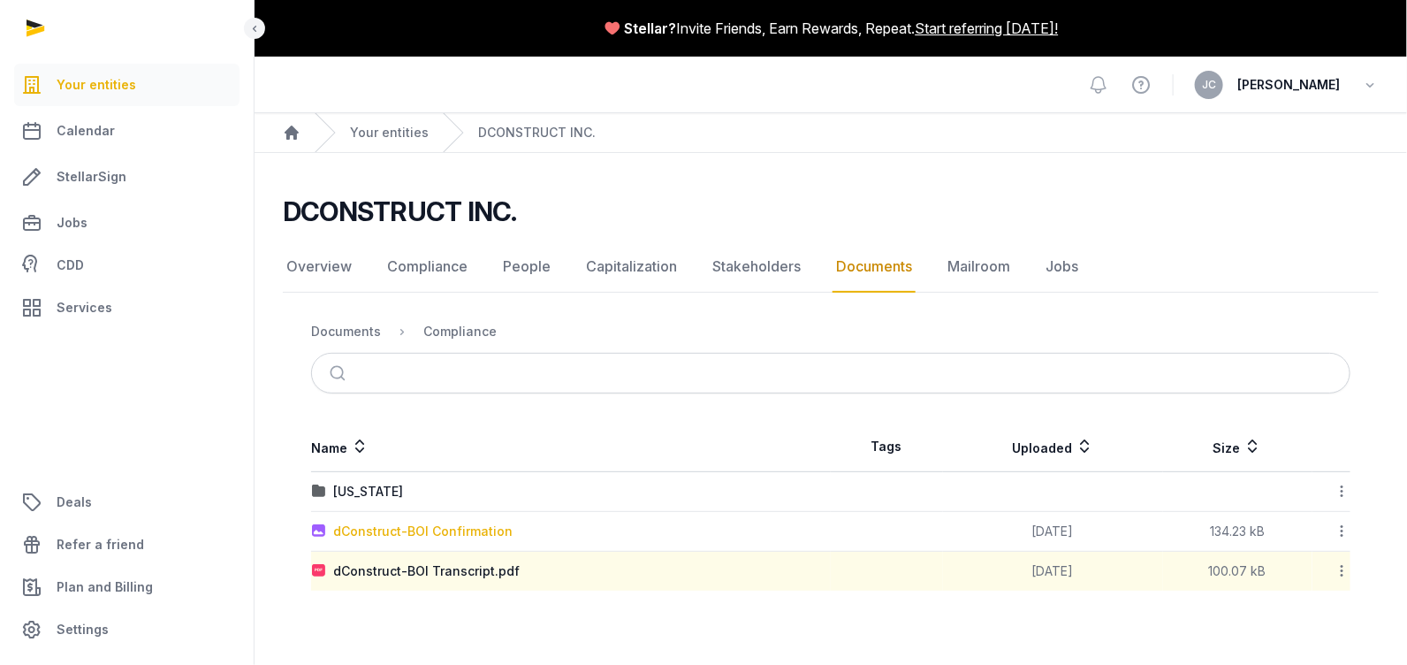
click at [441, 533] on div "dConstruct-BOI Confirmation" at bounding box center [422, 532] width 179 height 18
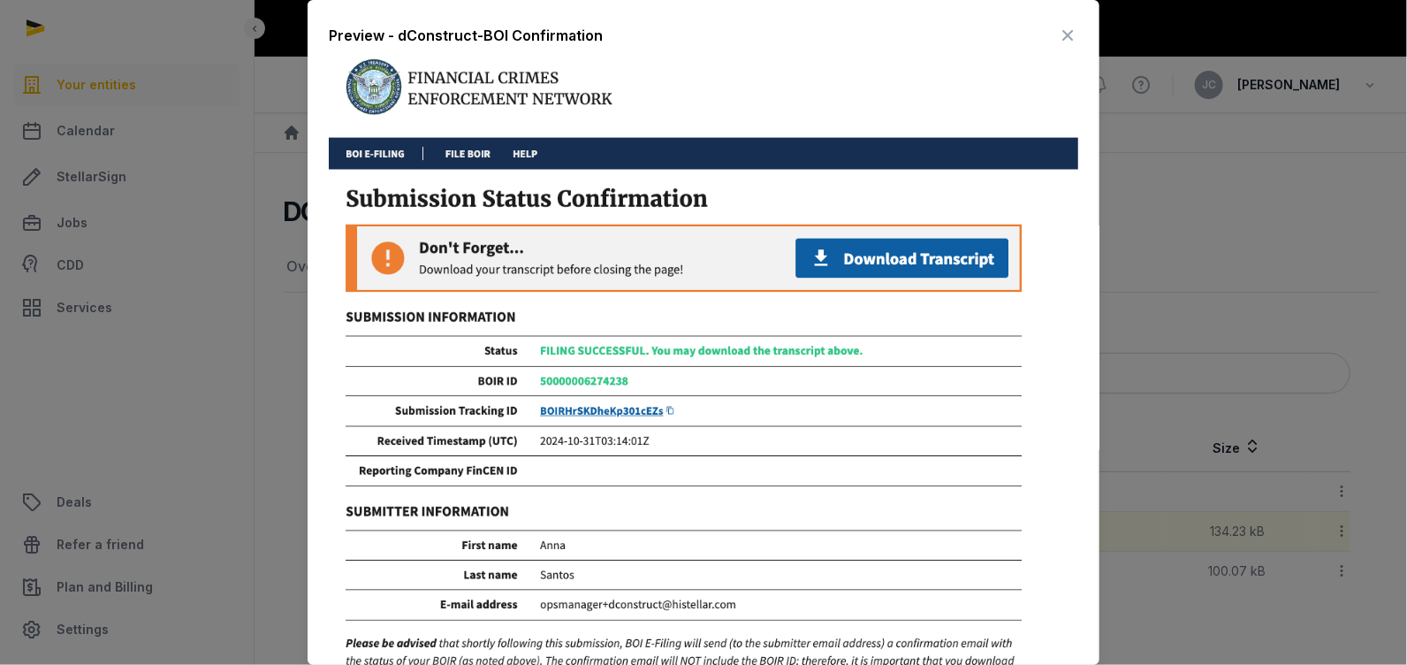
click at [1057, 28] on icon at bounding box center [1067, 35] width 21 height 28
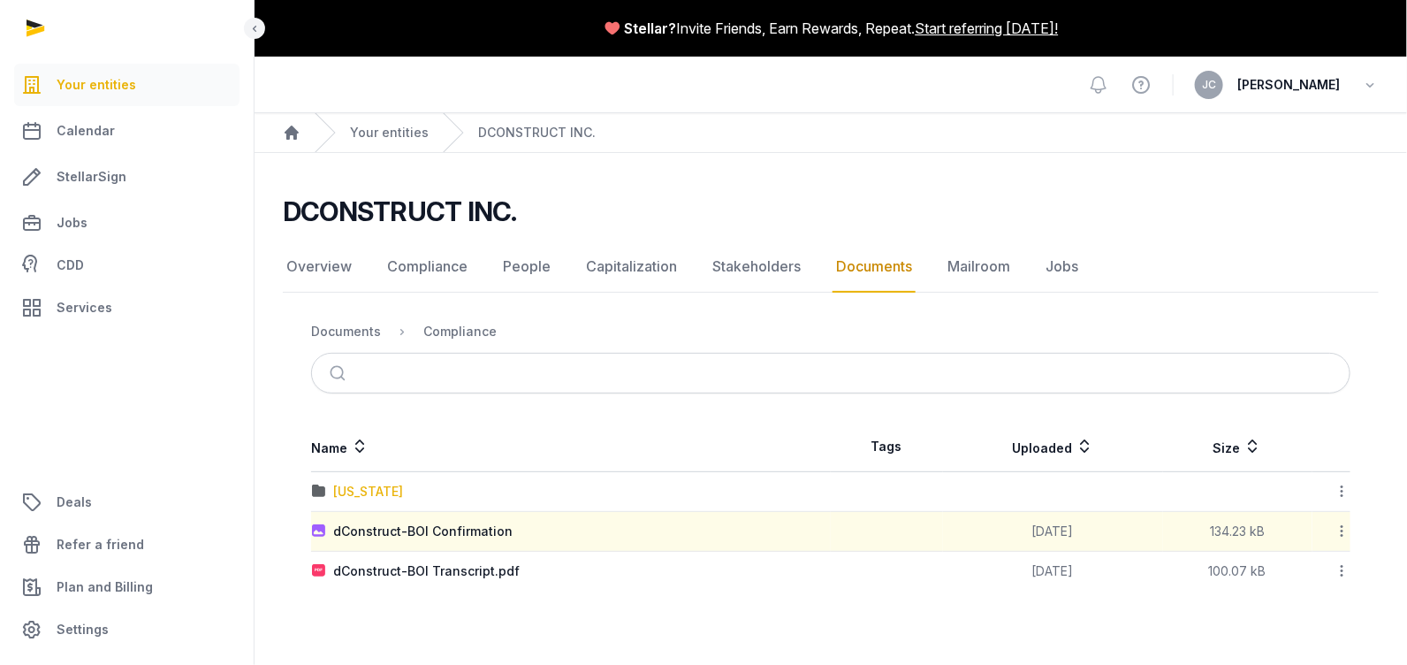
click at [350, 493] on div "[US_STATE]" at bounding box center [368, 492] width 70 height 18
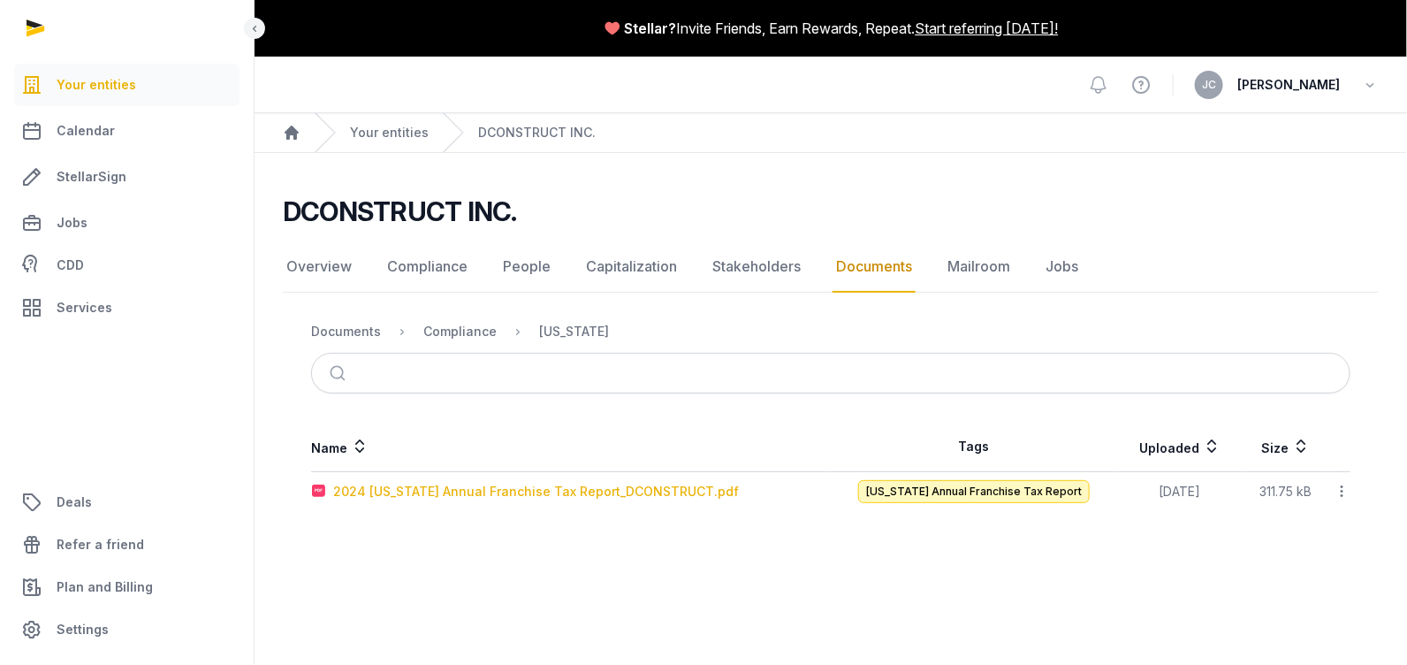
click at [372, 492] on div "2024 [US_STATE] Annual Franchise Tax Report_DCONSTRUCT.pdf" at bounding box center [536, 492] width 406 height 18
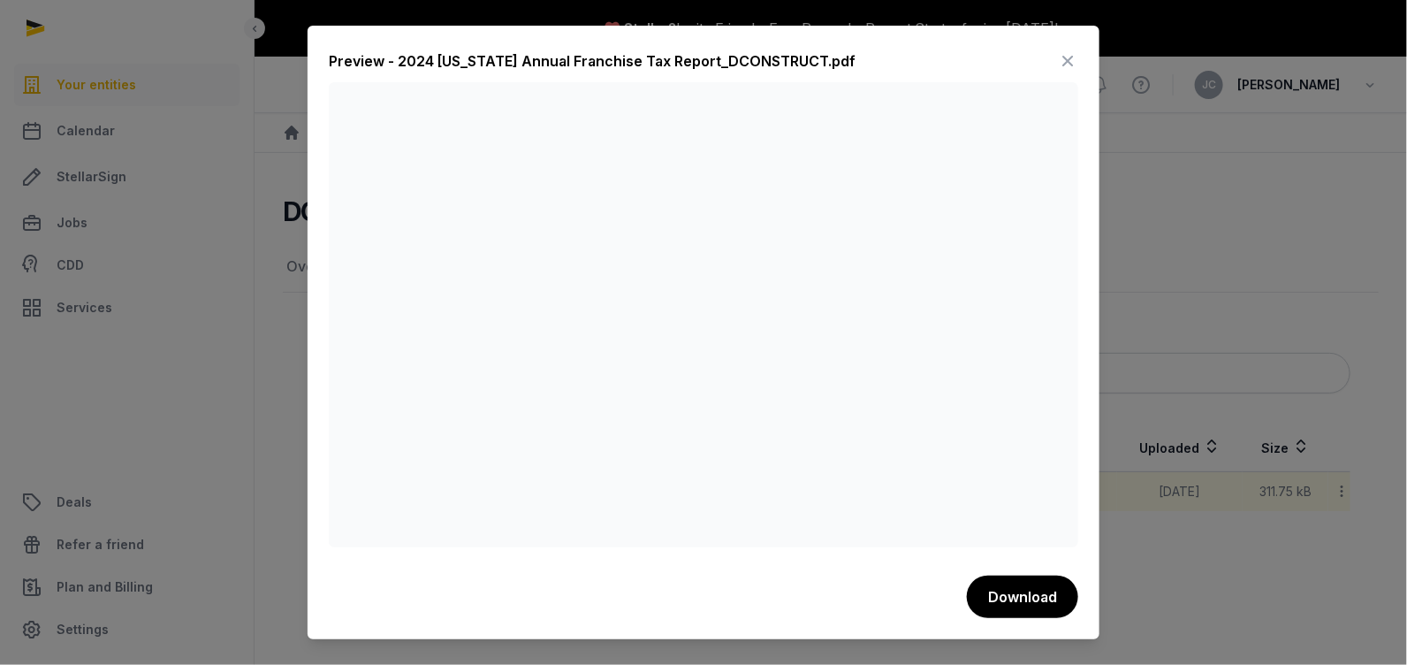
drag, startPoint x: 828, startPoint y: 549, endPoint x: 869, endPoint y: 549, distance: 40.7
click at [869, 549] on div "Preview - 2024 [US_STATE] Annual Franchise Tax Report_DCONSTRUCT.pdf Download" at bounding box center [704, 333] width 792 height 614
click at [1064, 65] on icon at bounding box center [1067, 61] width 21 height 28
